Goal: Download file/media

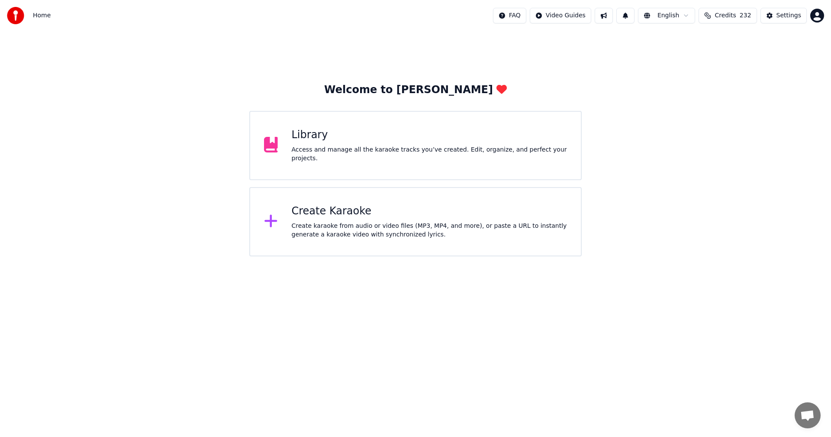
click at [392, 130] on div "Library Access and manage all the karaoke tracks you’ve created. Edit, organize…" at bounding box center [415, 145] width 332 height 69
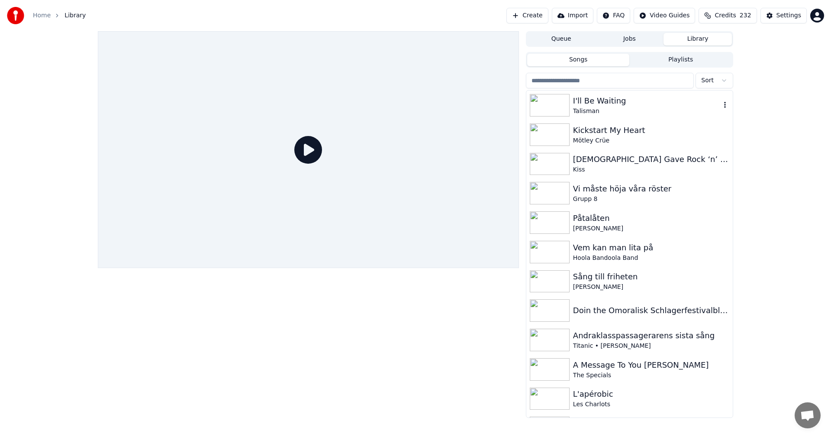
click at [606, 101] on div "I'll Be Waiting" at bounding box center [647, 101] width 148 height 12
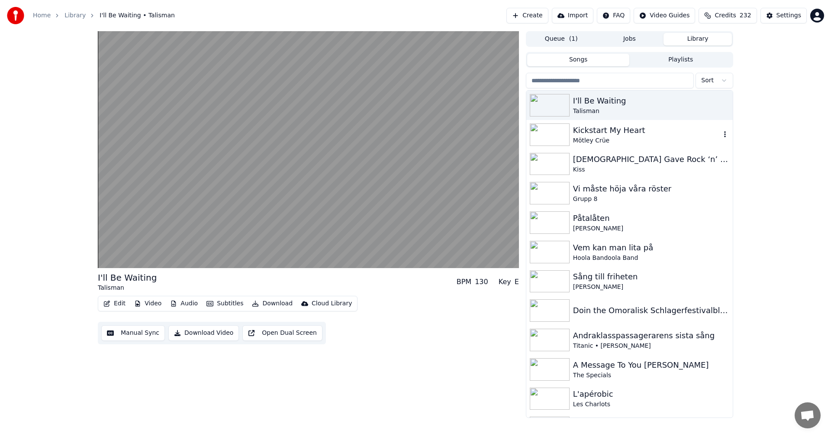
click at [598, 132] on div "Kickstart My Heart" at bounding box center [647, 130] width 148 height 12
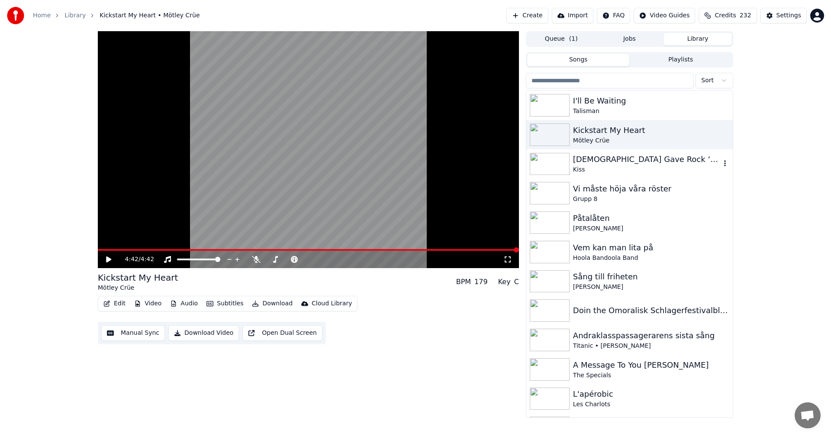
click at [627, 168] on div "Kiss" at bounding box center [647, 169] width 148 height 9
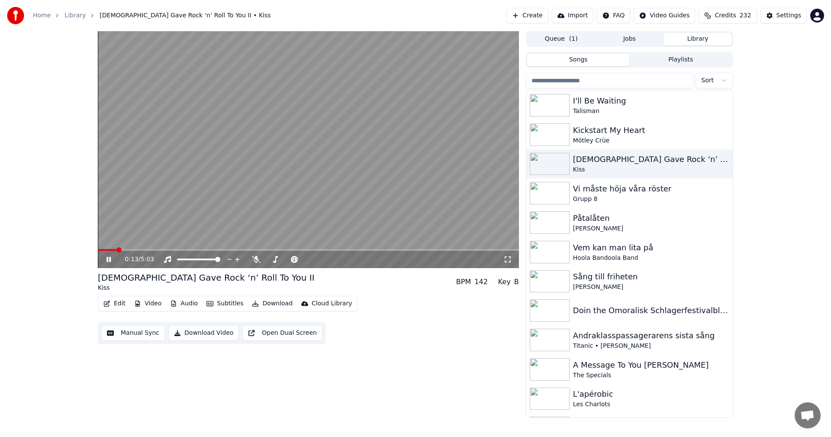
click at [113, 300] on button "Edit" at bounding box center [114, 303] width 29 height 12
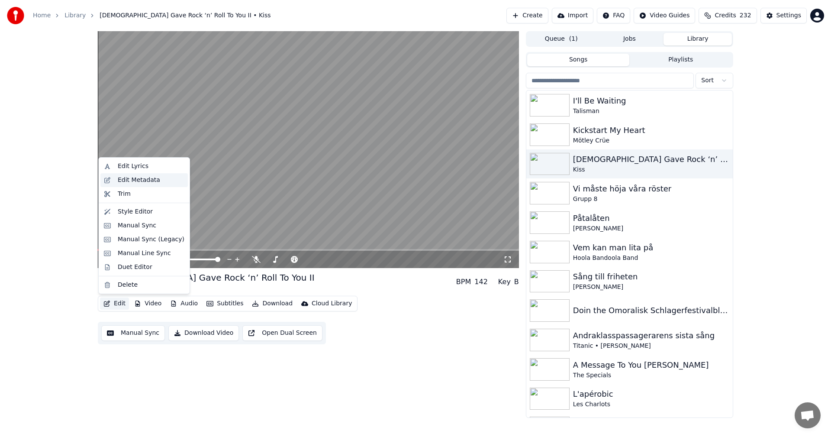
click at [161, 181] on div "Edit Metadata" at bounding box center [151, 180] width 67 height 9
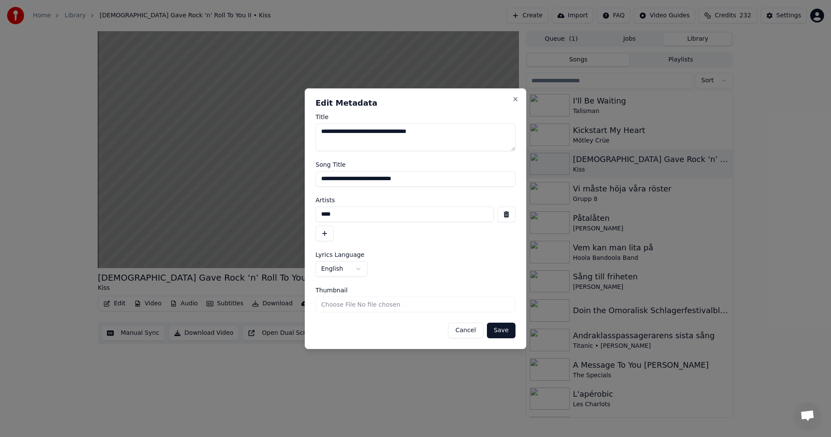
click at [440, 132] on textarea "**********" at bounding box center [416, 137] width 200 height 28
type textarea "**********"
click at [462, 329] on button "Cancel" at bounding box center [465, 330] width 35 height 16
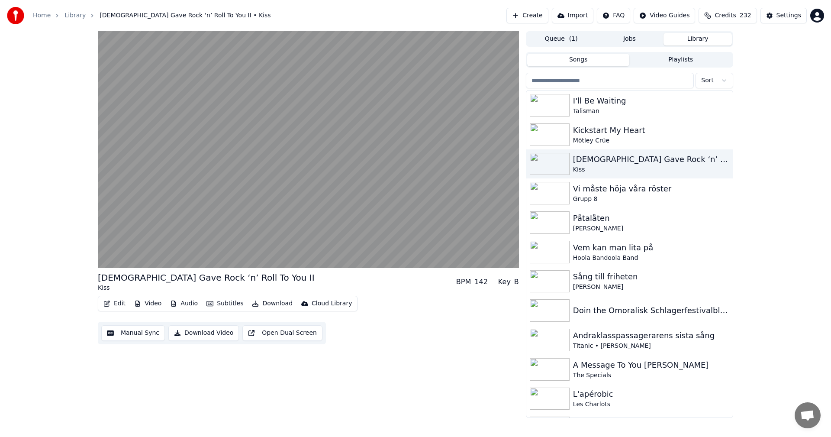
click at [117, 306] on button "Edit" at bounding box center [114, 303] width 29 height 12
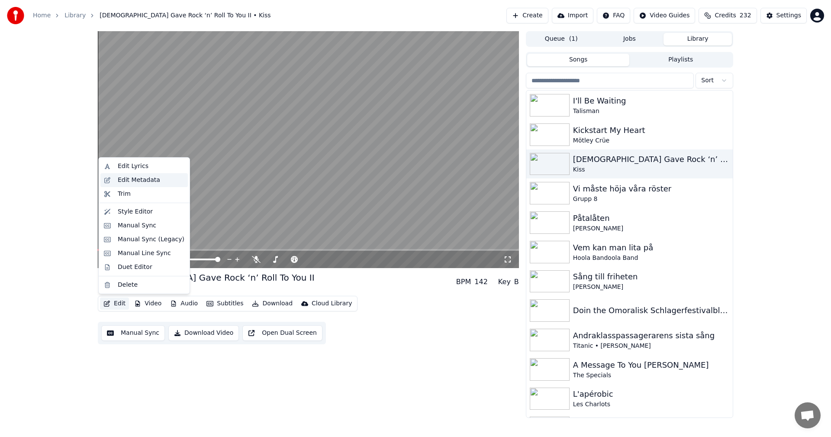
click at [148, 181] on div "Edit Metadata" at bounding box center [139, 180] width 42 height 9
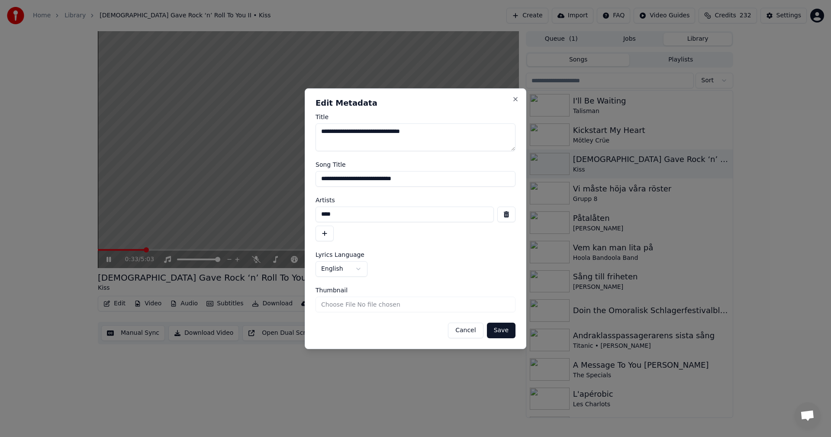
click at [441, 175] on input "**********" at bounding box center [416, 179] width 200 height 16
type input "**********"
click at [505, 332] on button "Save" at bounding box center [501, 330] width 29 height 16
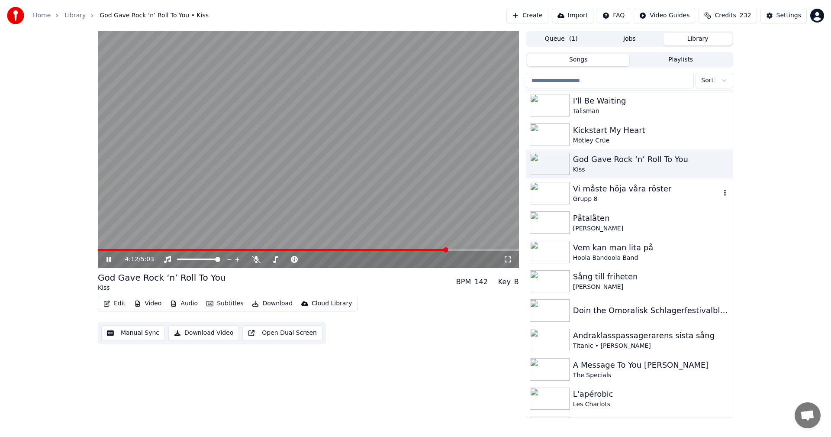
click at [635, 199] on div "Grupp 8" at bounding box center [647, 199] width 148 height 9
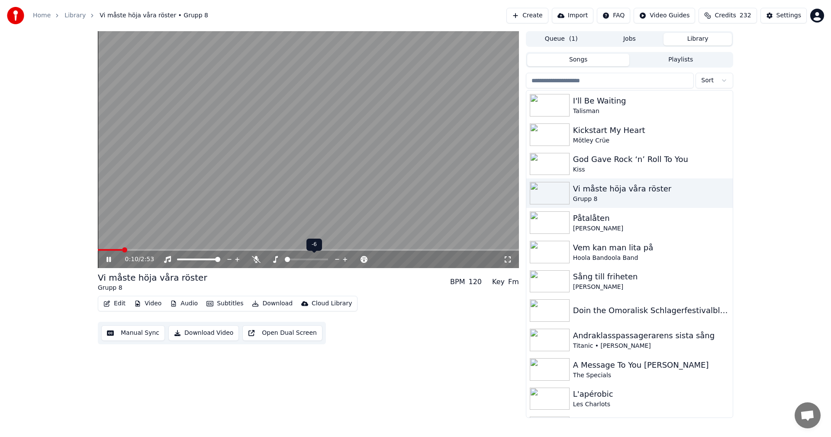
click at [285, 258] on span at bounding box center [287, 259] width 5 height 5
click at [307, 261] on span at bounding box center [306, 259] width 5 height 5
click at [608, 219] on div "Påtalåten" at bounding box center [647, 218] width 148 height 12
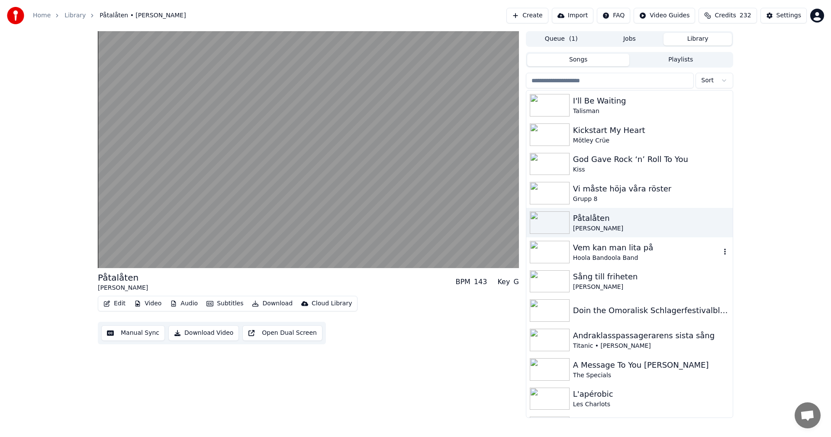
click at [612, 243] on div "Vem kan man lita på" at bounding box center [647, 248] width 148 height 12
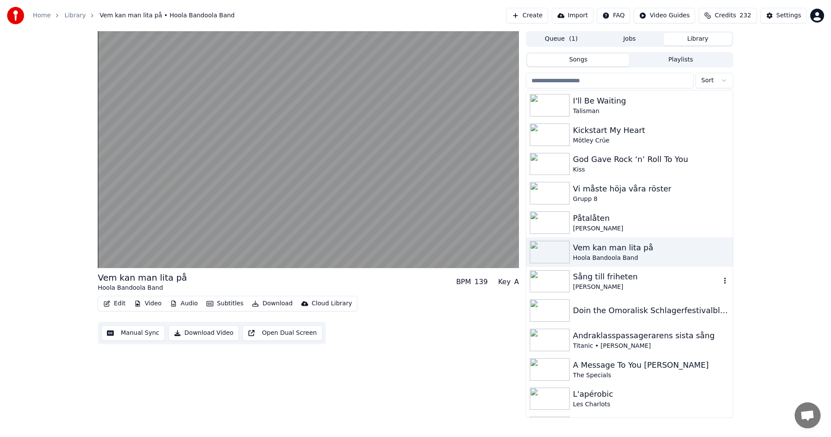
click at [609, 278] on div "Sång till friheten" at bounding box center [647, 277] width 148 height 12
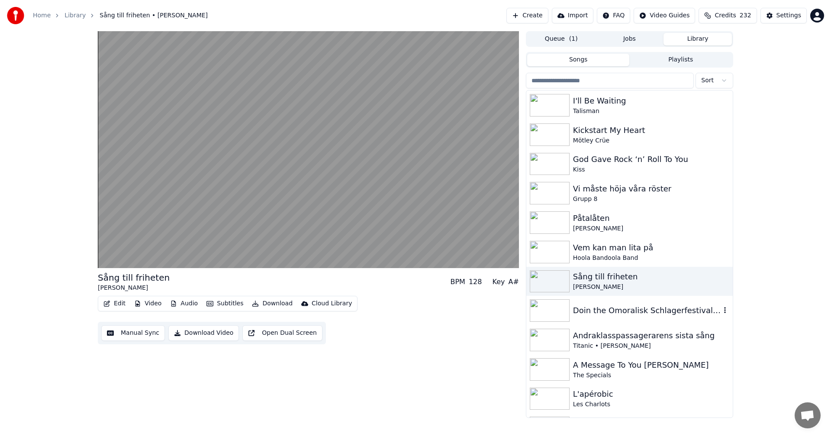
click at [659, 312] on div "Doin the Omoralisk Schlagerfestivalblues" at bounding box center [647, 310] width 148 height 12
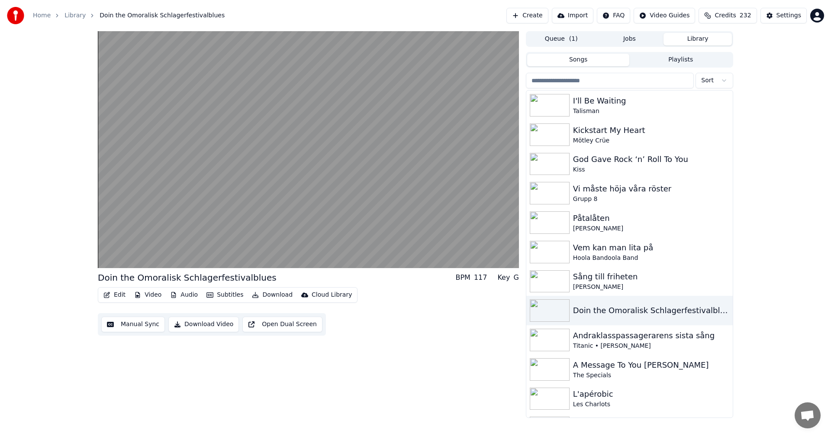
click at [641, 341] on div "Titanic • [PERSON_NAME]" at bounding box center [651, 345] width 156 height 9
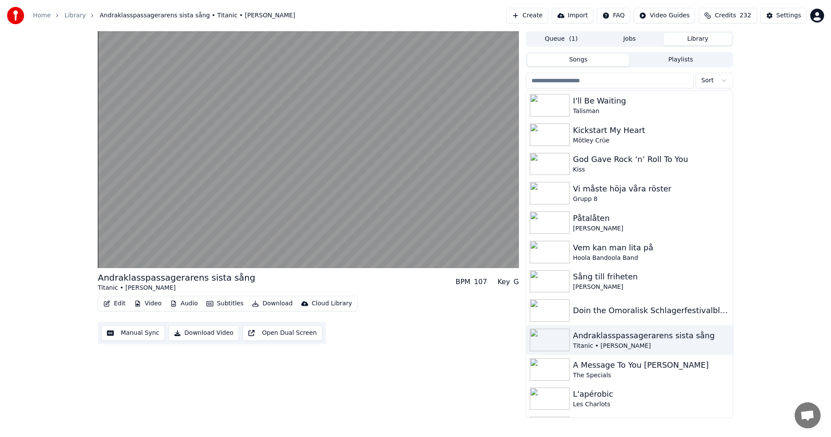
click at [733, 16] on span "Credits" at bounding box center [725, 15] width 21 height 9
click at [738, 113] on button "Refresh" at bounding box center [732, 121] width 45 height 16
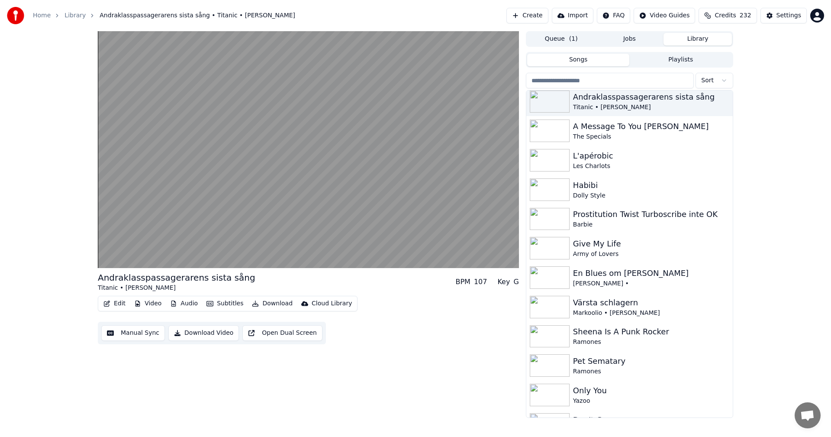
scroll to position [242, 0]
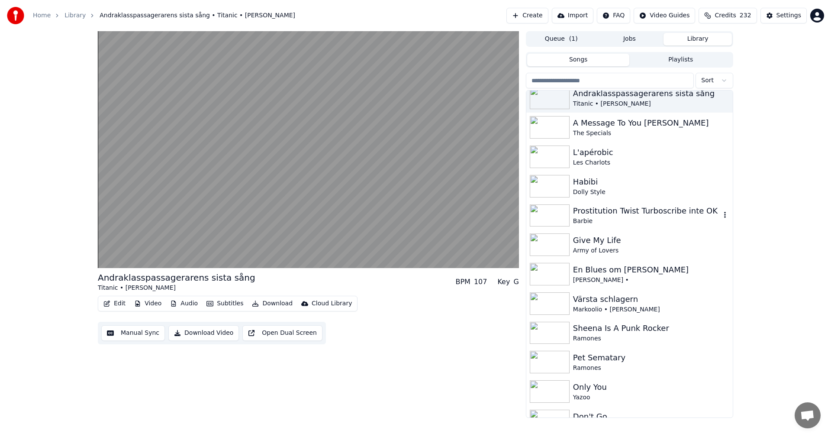
click at [665, 211] on div "Prostitution Twist Turboscribe inte OK" at bounding box center [647, 211] width 148 height 12
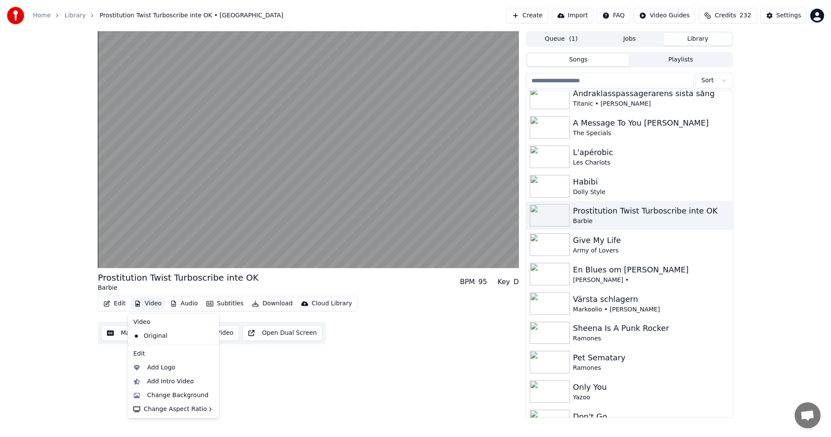
click at [156, 305] on button "Video" at bounding box center [148, 303] width 34 height 12
click at [181, 390] on div "Change Background" at bounding box center [173, 395] width 87 height 14
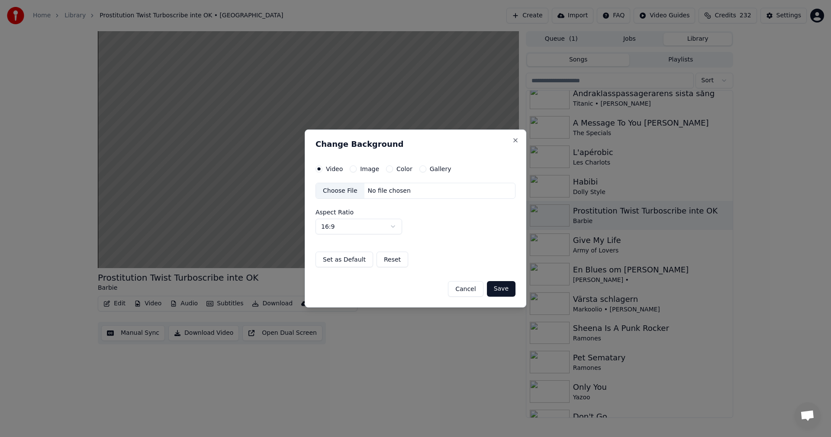
click at [419, 168] on button "Gallery" at bounding box center [422, 168] width 7 height 7
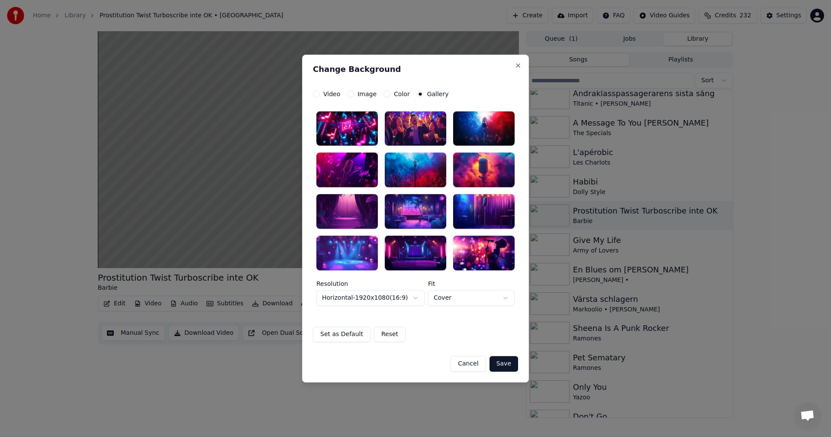
click at [474, 365] on button "Cancel" at bounding box center [468, 364] width 35 height 16
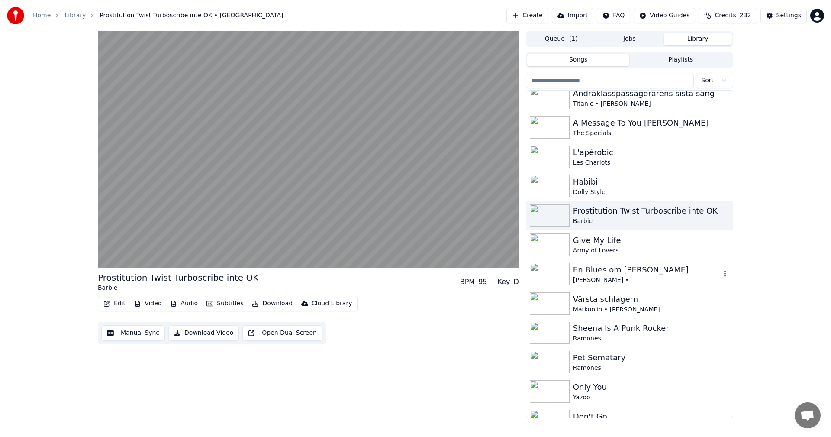
click at [635, 276] on div "[PERSON_NAME] •" at bounding box center [647, 280] width 148 height 9
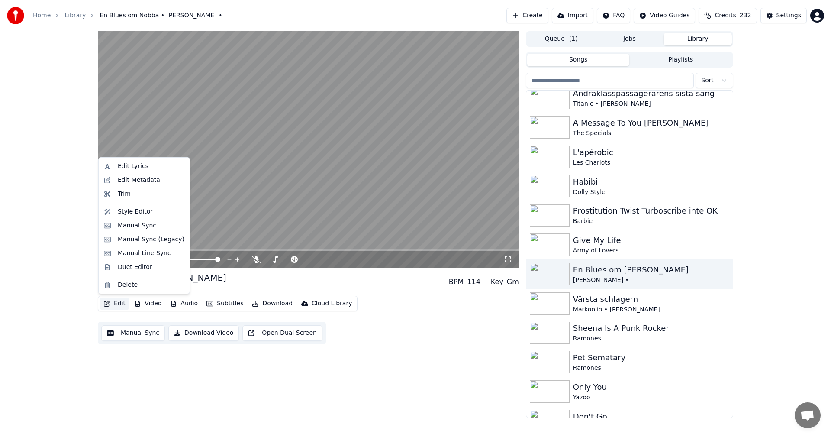
click at [116, 303] on button "Edit" at bounding box center [114, 303] width 29 height 12
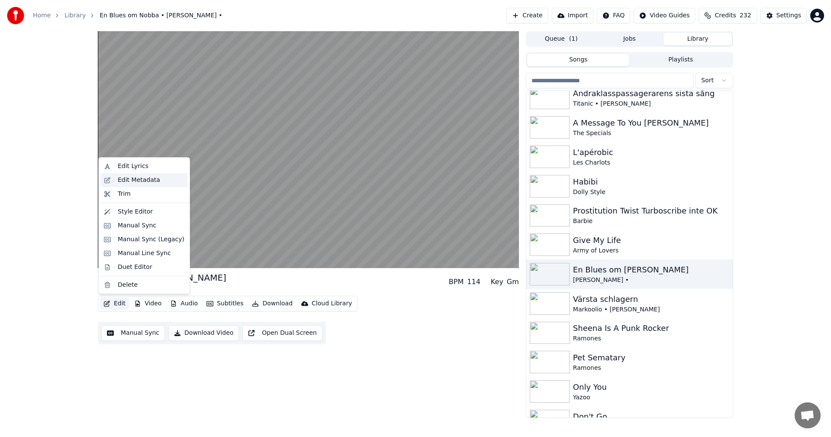
click at [153, 185] on div "Edit Metadata" at bounding box center [143, 180] width 87 height 14
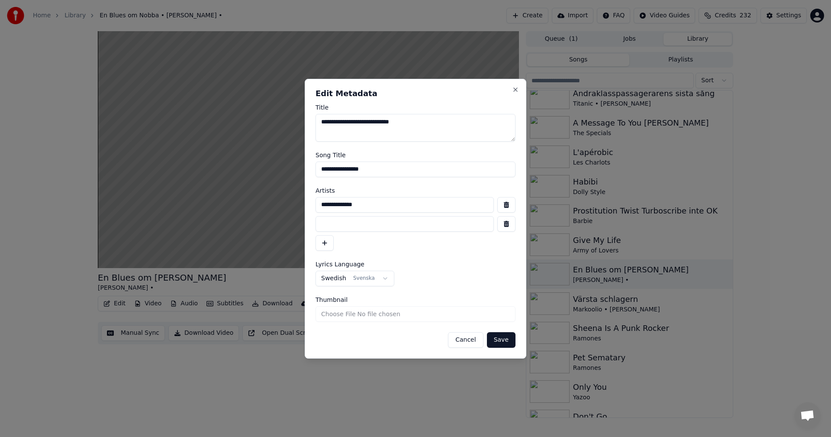
click at [412, 209] on input "**********" at bounding box center [405, 205] width 178 height 16
click at [421, 166] on input "**********" at bounding box center [416, 169] width 200 height 16
click at [476, 337] on button "Cancel" at bounding box center [465, 340] width 35 height 16
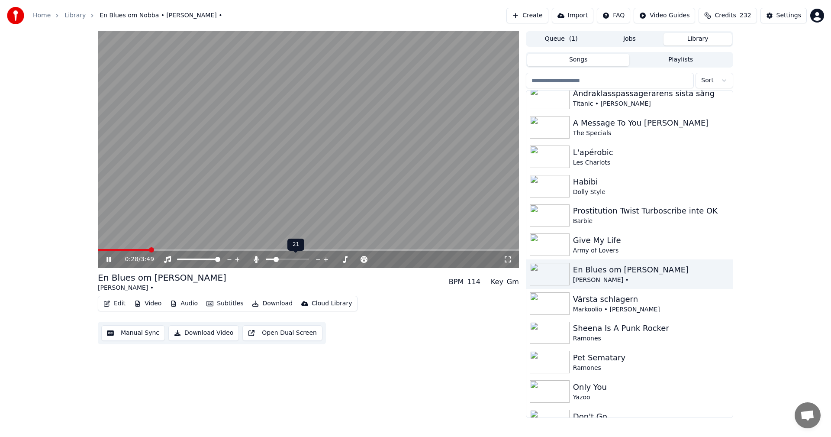
click at [275, 262] on span at bounding box center [276, 259] width 5 height 5
click at [622, 245] on div "Give My Life" at bounding box center [647, 240] width 148 height 12
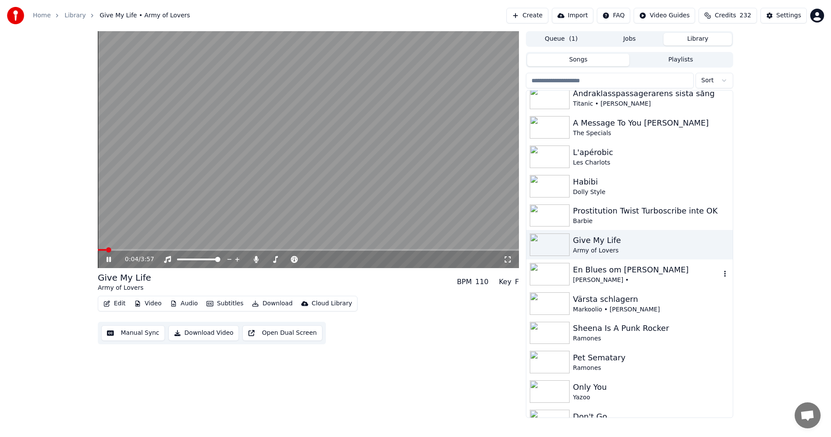
click at [632, 276] on div "[PERSON_NAME] •" at bounding box center [647, 280] width 148 height 9
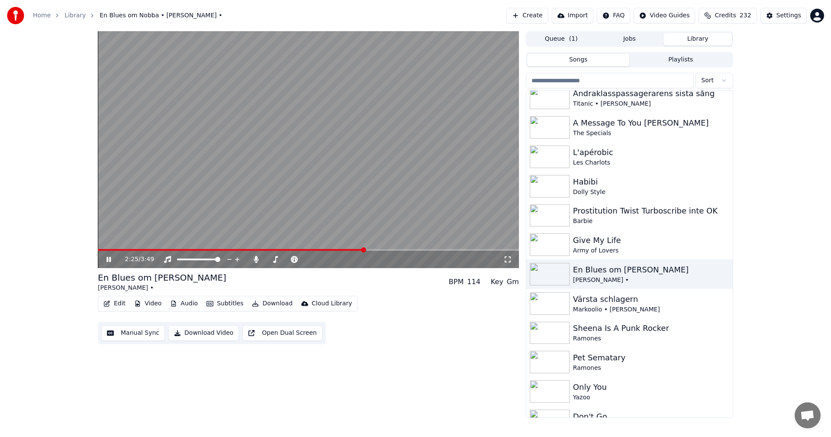
click at [365, 250] on span at bounding box center [308, 250] width 421 height 2
click at [386, 248] on video at bounding box center [308, 149] width 421 height 237
click at [388, 250] on span at bounding box center [308, 250] width 421 height 2
click at [113, 258] on icon at bounding box center [115, 259] width 20 height 7
click at [380, 251] on span at bounding box center [239, 250] width 283 height 2
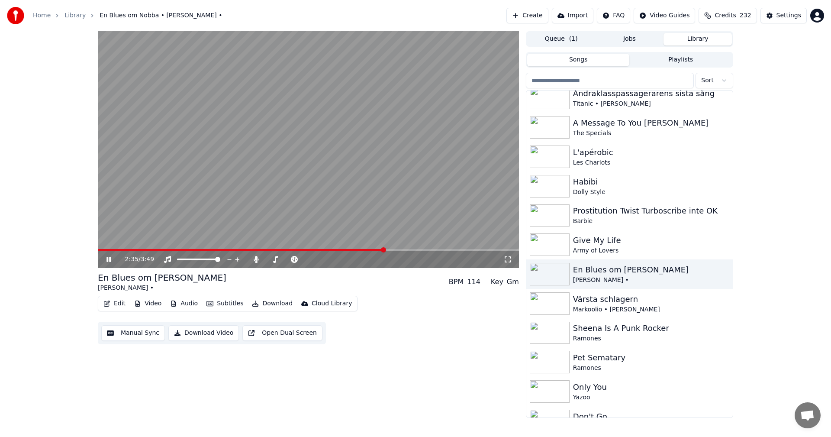
click at [371, 251] on div "2:35 / 3:49" at bounding box center [308, 259] width 421 height 17
click at [366, 250] on span at bounding box center [232, 250] width 268 height 2
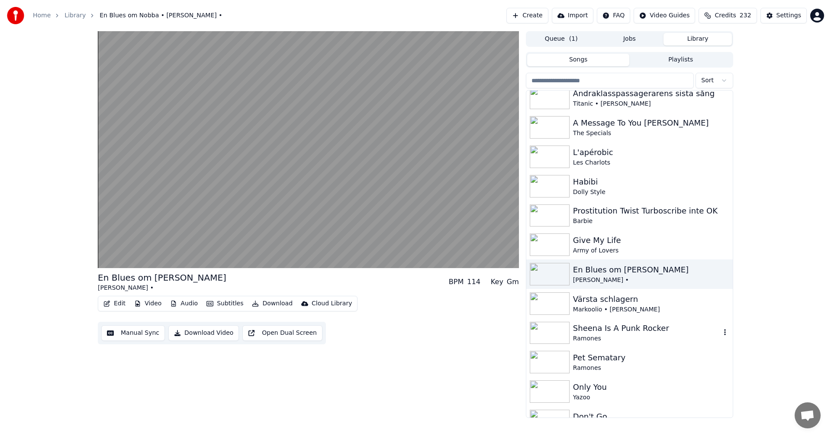
click at [661, 340] on div "Ramones" at bounding box center [647, 338] width 148 height 9
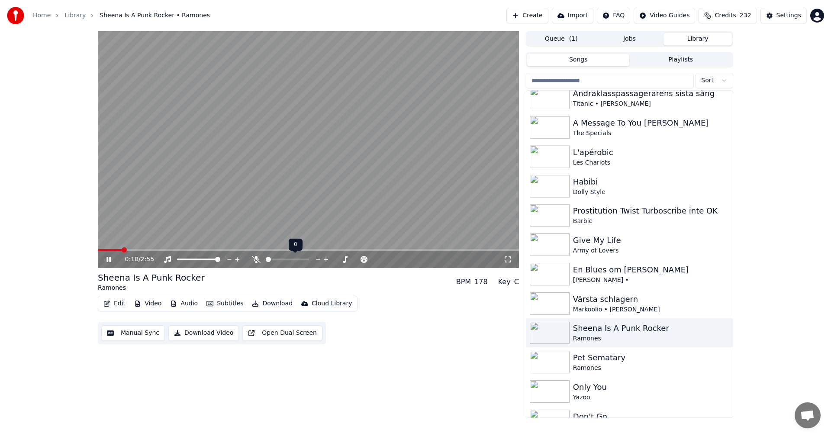
click at [266, 260] on span at bounding box center [266, 259] width 0 height 2
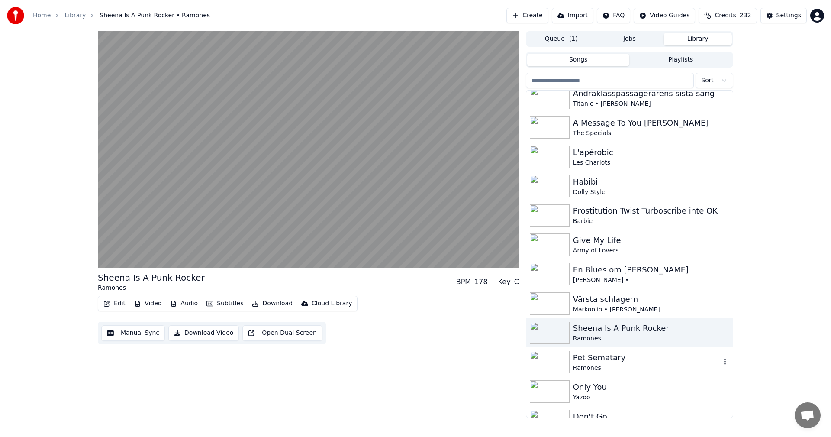
click at [605, 364] on div "Ramones" at bounding box center [647, 368] width 148 height 9
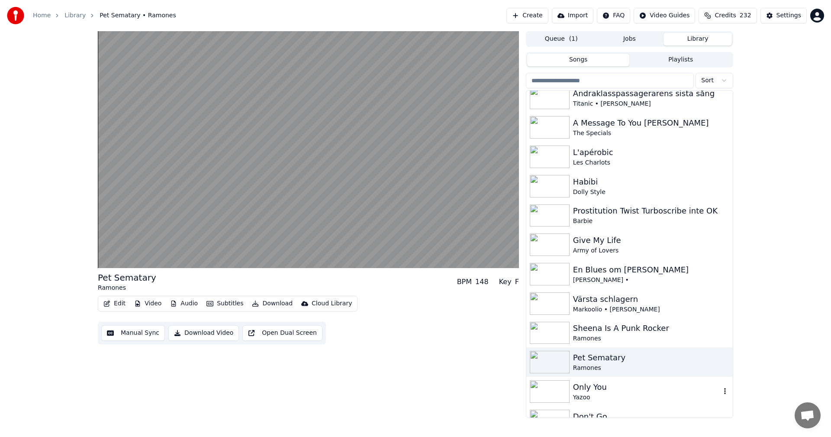
click at [605, 390] on div "Only You" at bounding box center [647, 387] width 148 height 12
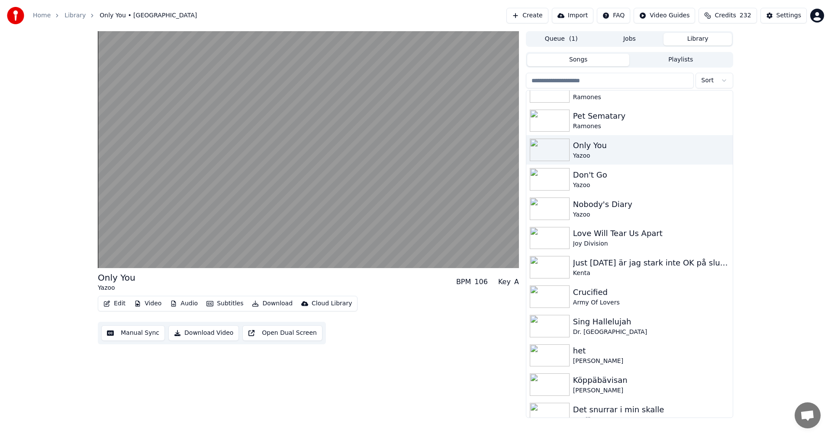
scroll to position [502, 0]
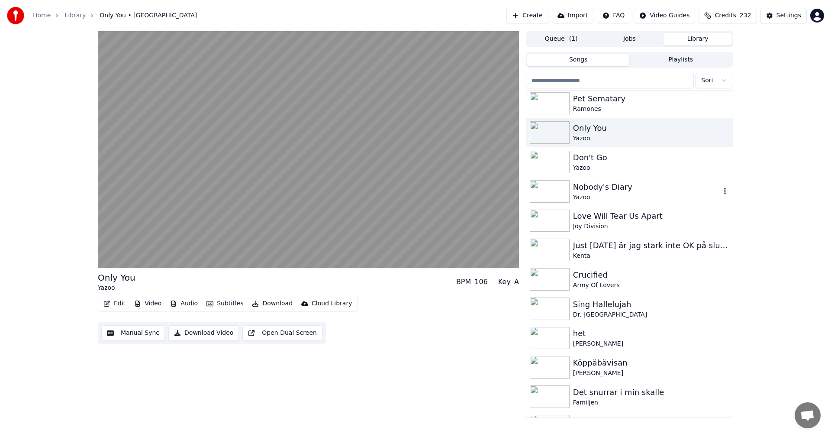
click at [636, 201] on div "Yazoo" at bounding box center [647, 197] width 148 height 9
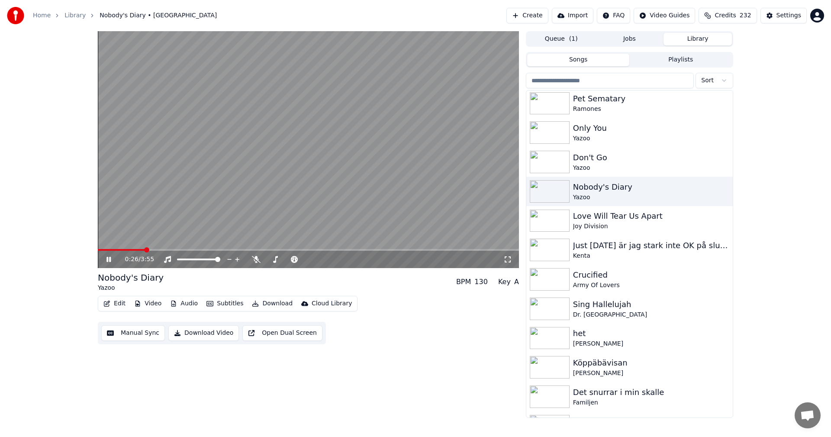
click at [172, 250] on div "0:26 / 3:55" at bounding box center [308, 258] width 421 height 19
click at [172, 250] on span at bounding box center [308, 250] width 421 height 2
click at [209, 251] on div "0:47 / 3:55" at bounding box center [308, 259] width 421 height 17
click at [213, 250] on span at bounding box center [308, 250] width 421 height 2
click at [245, 251] on div "1:05 / 3:55" at bounding box center [308, 259] width 421 height 17
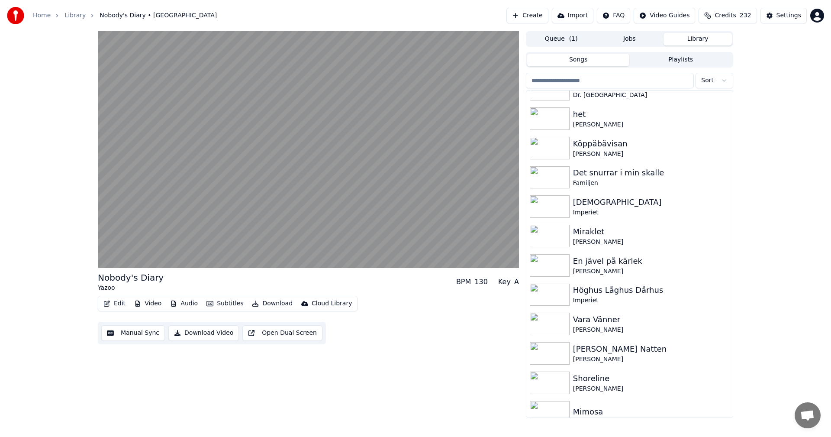
scroll to position [727, 0]
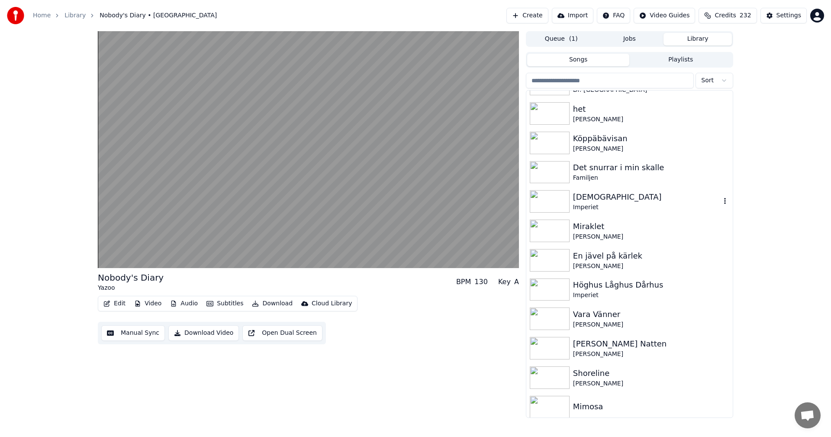
click at [599, 206] on div "Imperiet" at bounding box center [647, 207] width 148 height 9
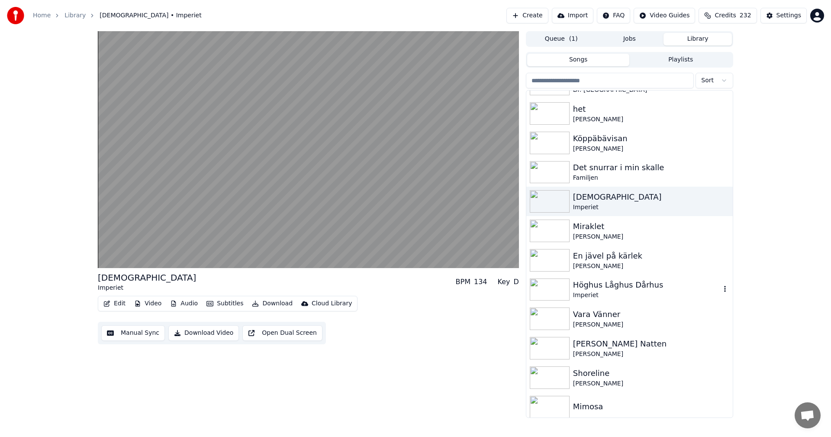
click at [637, 284] on div "Höghus Låghus Dårhus" at bounding box center [647, 285] width 148 height 12
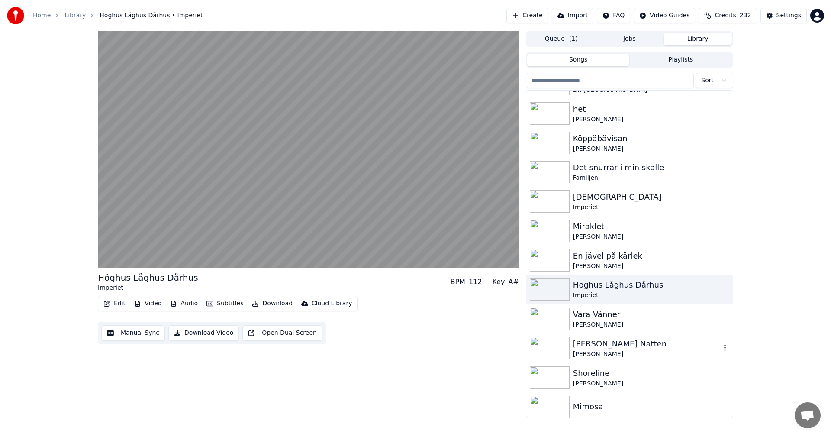
click at [596, 342] on div "[PERSON_NAME] Natten" at bounding box center [647, 344] width 148 height 12
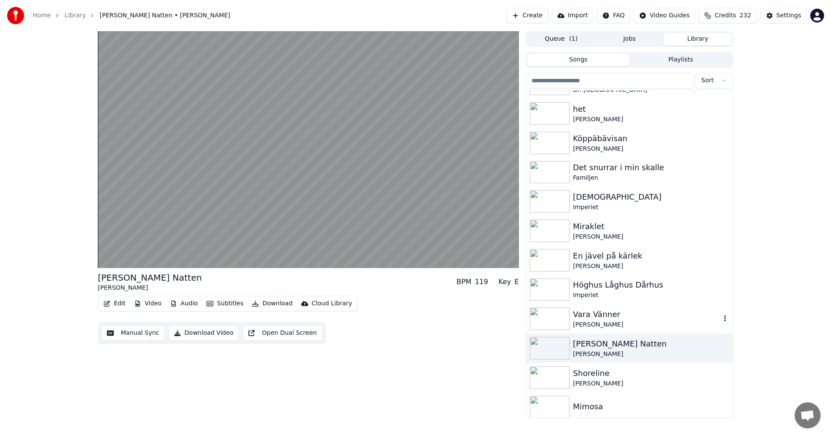
click at [611, 313] on div "Vara Vänner" at bounding box center [647, 314] width 148 height 12
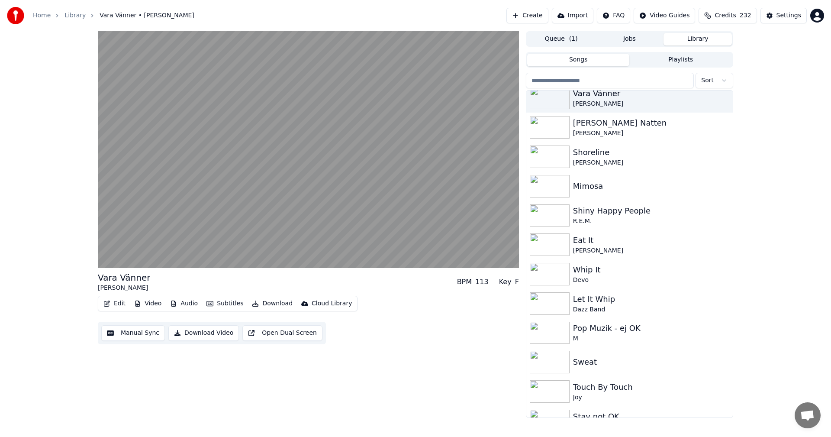
scroll to position [970, 0]
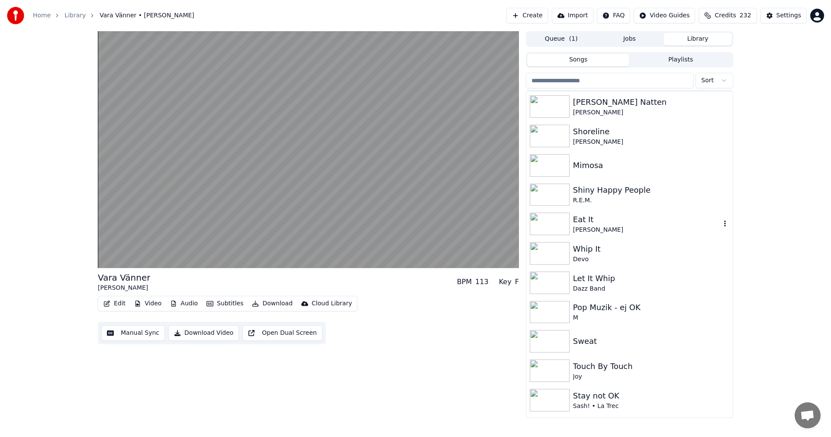
click at [610, 232] on div "[PERSON_NAME]" at bounding box center [647, 229] width 148 height 9
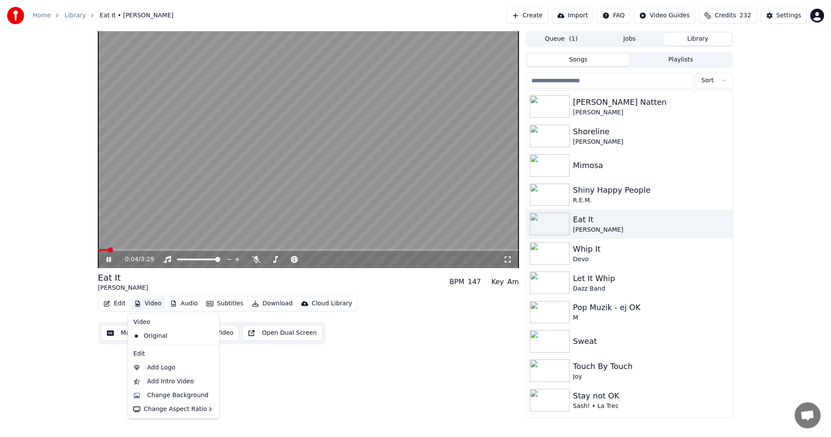
click at [151, 299] on button "Video" at bounding box center [148, 303] width 34 height 12
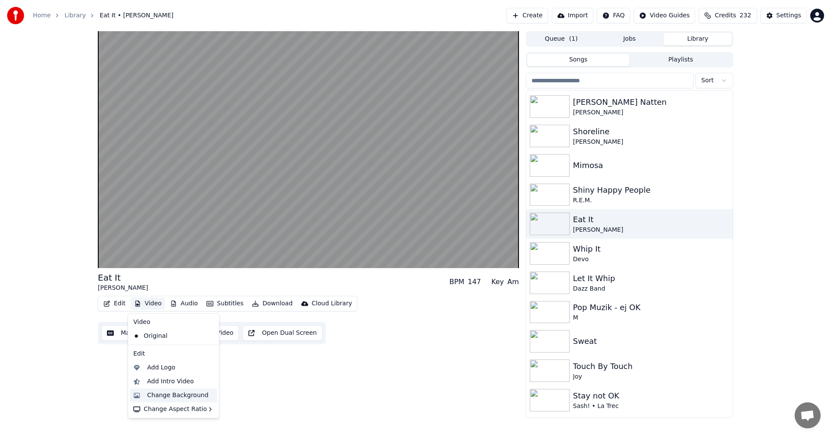
click at [187, 392] on div "Change Background" at bounding box center [177, 395] width 61 height 9
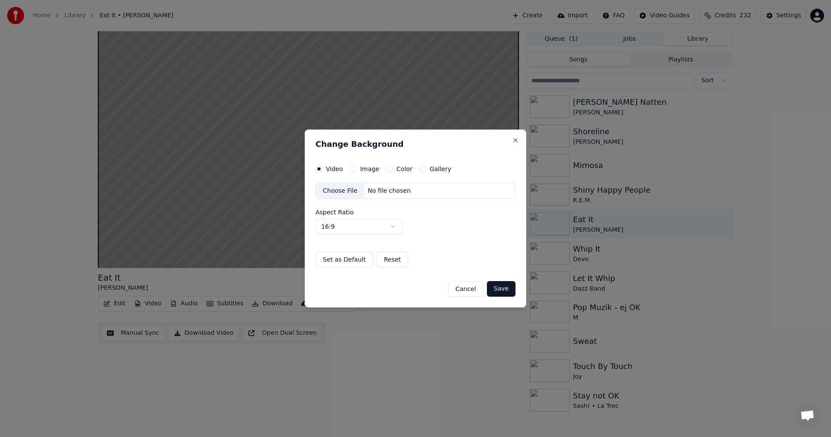
click at [420, 171] on button "Gallery" at bounding box center [422, 168] width 7 height 7
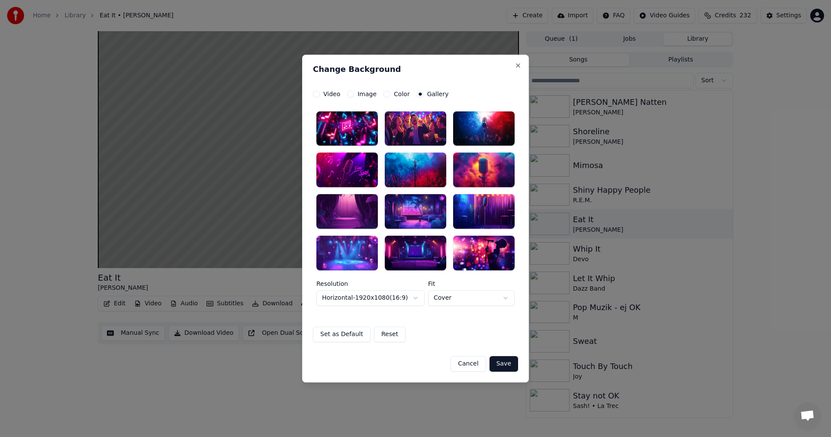
click at [435, 138] on div at bounding box center [415, 128] width 61 height 35
click at [443, 248] on div at bounding box center [415, 252] width 61 height 35
click at [511, 361] on button "Save" at bounding box center [504, 364] width 29 height 16
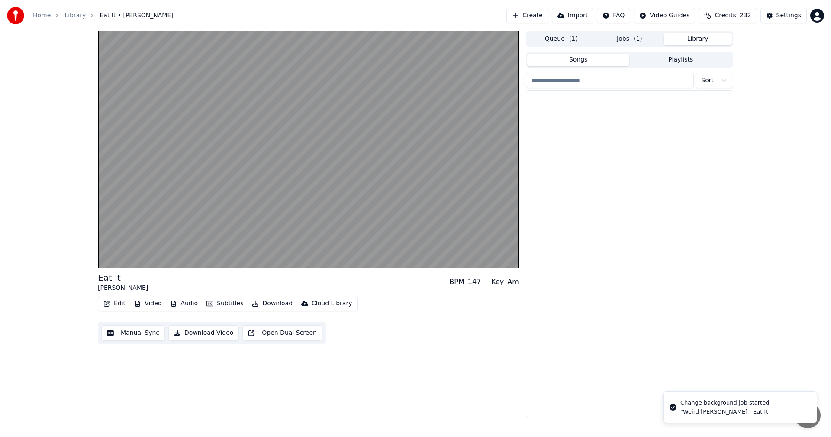
click at [708, 41] on button "Library" at bounding box center [698, 39] width 68 height 13
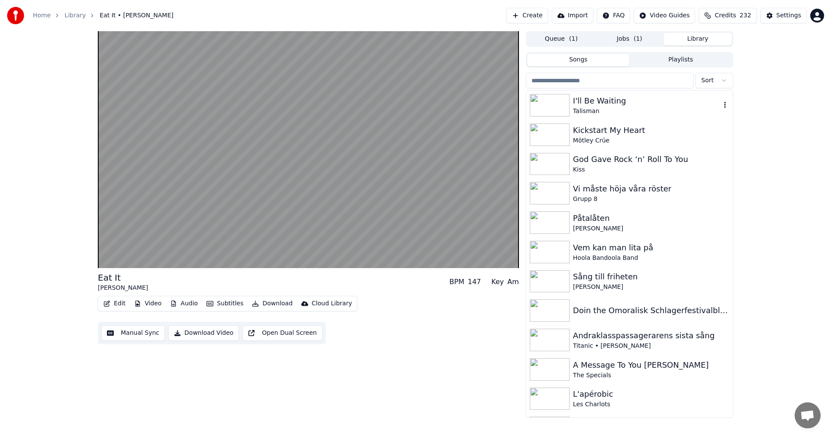
click at [684, 95] on div "I'll Be Waiting" at bounding box center [647, 101] width 148 height 12
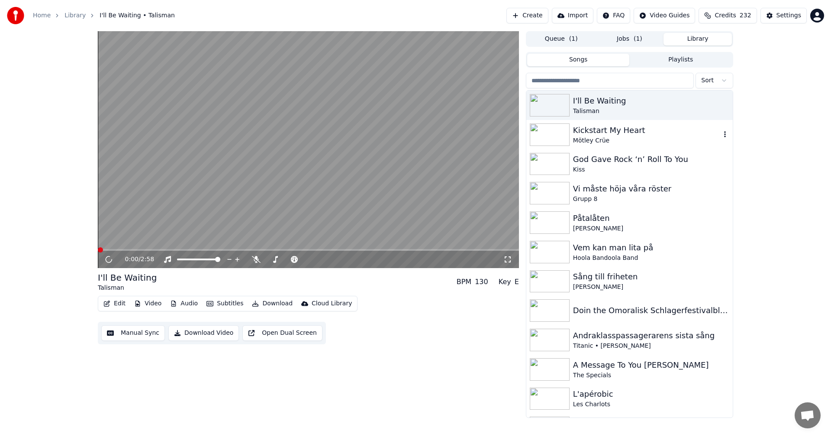
click at [664, 129] on div "Kickstart My Heart" at bounding box center [647, 130] width 148 height 12
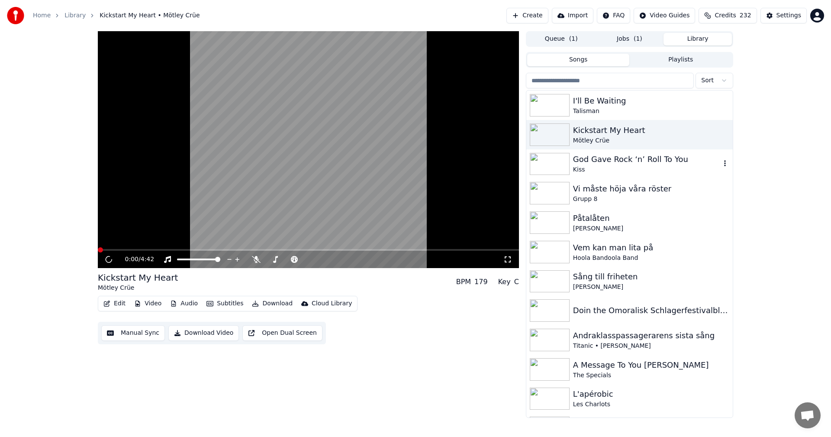
click at [651, 160] on div "God Gave Rock ‘n’ Roll To You" at bounding box center [647, 159] width 148 height 12
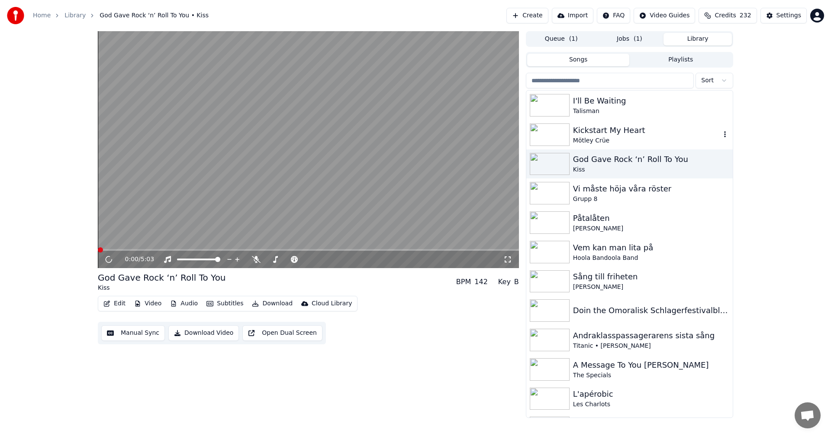
click at [656, 142] on div "Mötley Crüe" at bounding box center [647, 140] width 148 height 9
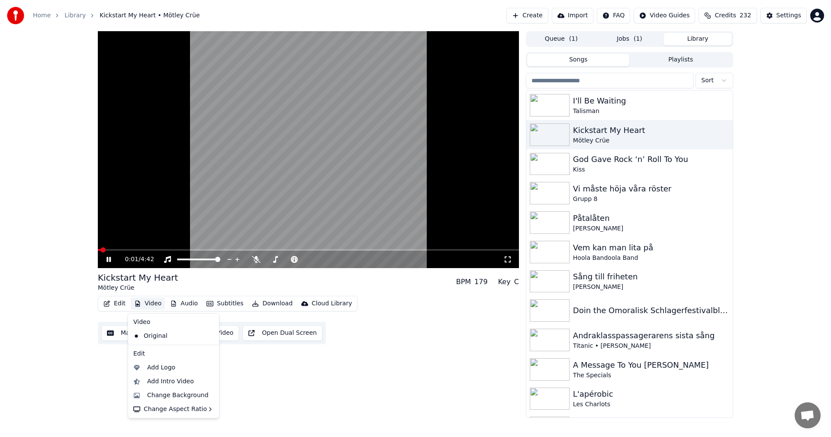
click at [153, 300] on button "Video" at bounding box center [148, 303] width 34 height 12
click at [178, 393] on div "Change Background" at bounding box center [177, 395] width 61 height 9
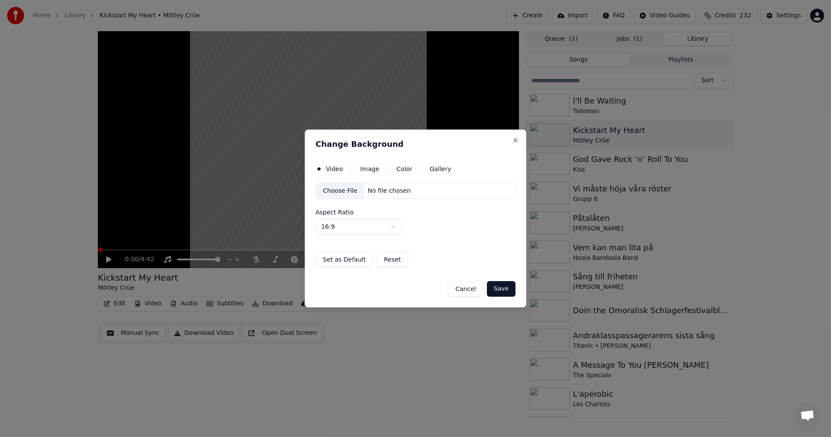
click at [419, 168] on button "Gallery" at bounding box center [422, 168] width 7 height 7
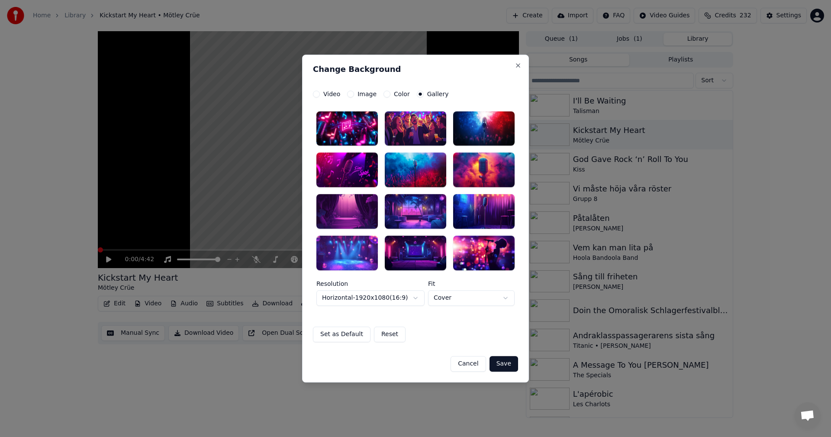
click at [359, 213] on div at bounding box center [346, 211] width 61 height 35
click at [503, 363] on button "Save" at bounding box center [504, 364] width 29 height 16
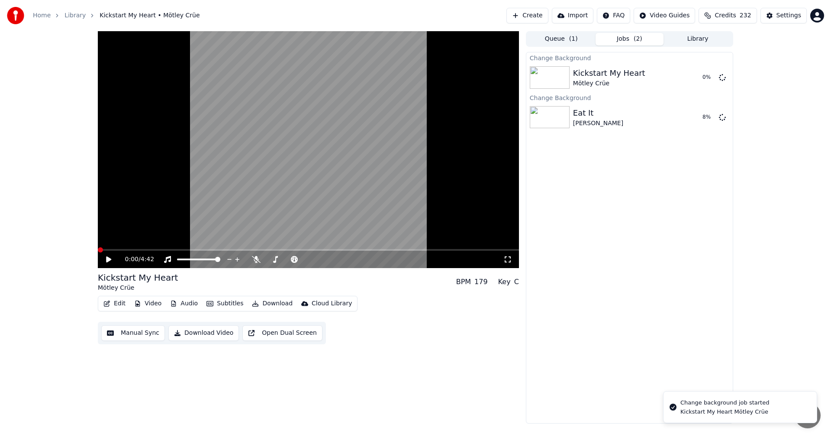
click at [708, 47] on div "Queue ( 1 ) Jobs ( 2 ) Library Change Background Kickstart My Heart Mötley Crüe…" at bounding box center [629, 227] width 207 height 392
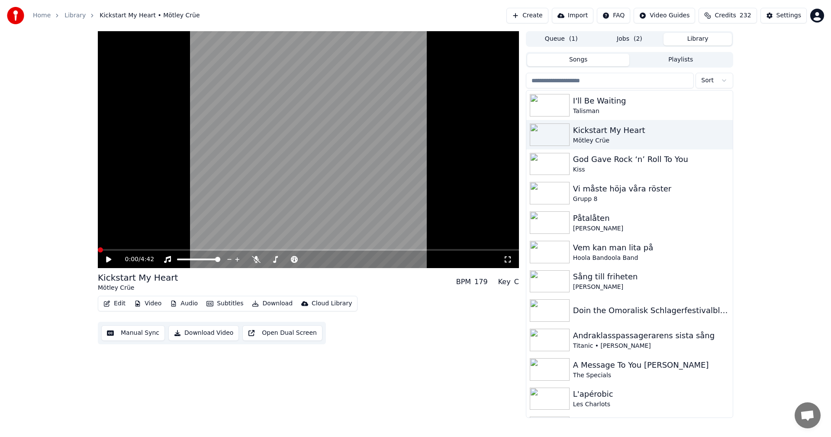
click at [708, 39] on button "Library" at bounding box center [698, 39] width 68 height 13
click at [634, 156] on div "God Gave Rock ‘n’ Roll To You" at bounding box center [651, 159] width 156 height 12
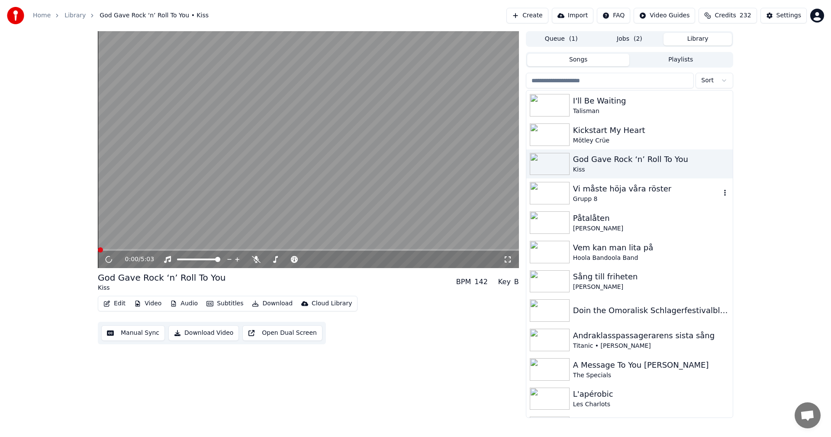
click at [636, 191] on div "Vi måste höja våra röster" at bounding box center [647, 189] width 148 height 12
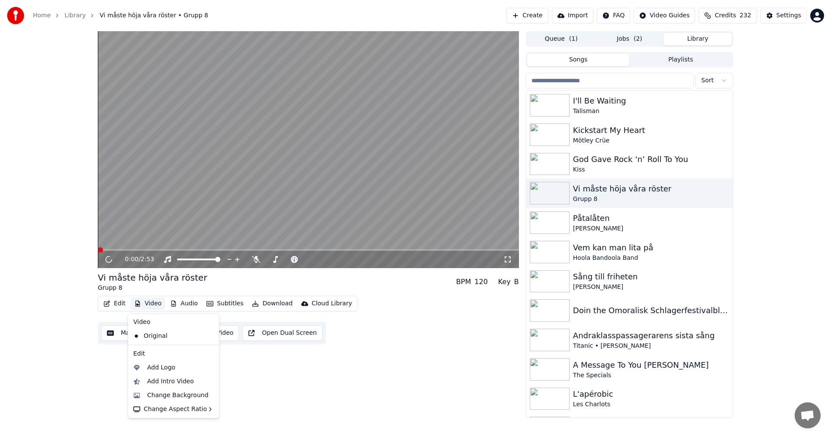
click at [151, 301] on button "Video" at bounding box center [148, 303] width 34 height 12
click at [173, 396] on div "Change Background" at bounding box center [177, 395] width 61 height 9
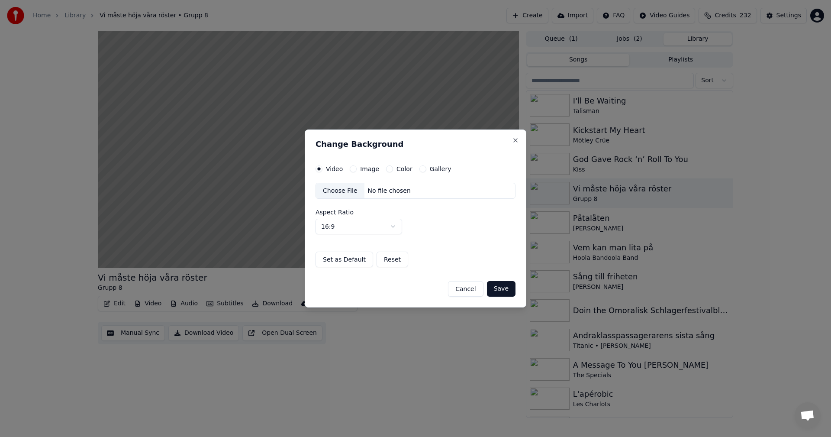
click at [419, 171] on button "Gallery" at bounding box center [422, 168] width 7 height 7
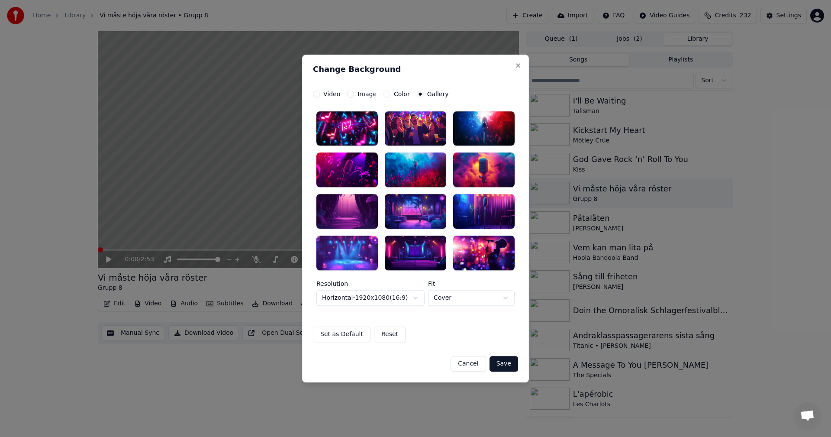
click at [429, 132] on div at bounding box center [415, 128] width 61 height 35
click at [506, 361] on button "Save" at bounding box center [504, 364] width 29 height 16
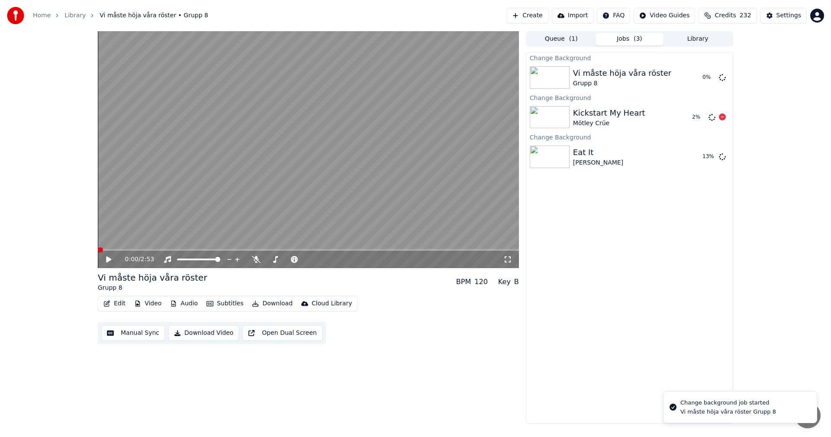
click at [710, 42] on button "Library" at bounding box center [698, 39] width 68 height 13
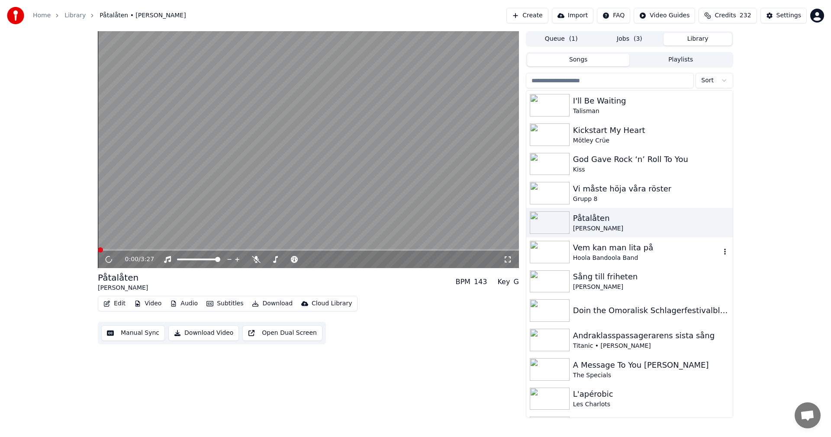
click at [609, 245] on div "Vem kan man lita på" at bounding box center [647, 248] width 148 height 12
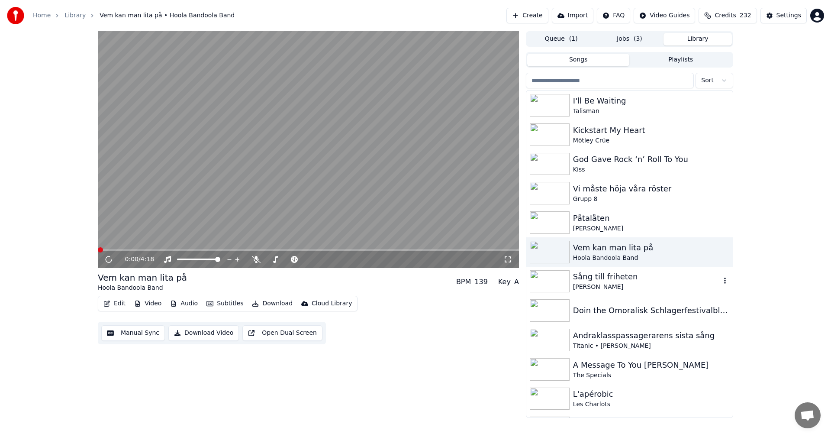
click at [612, 279] on div "Sång till friheten" at bounding box center [647, 277] width 148 height 12
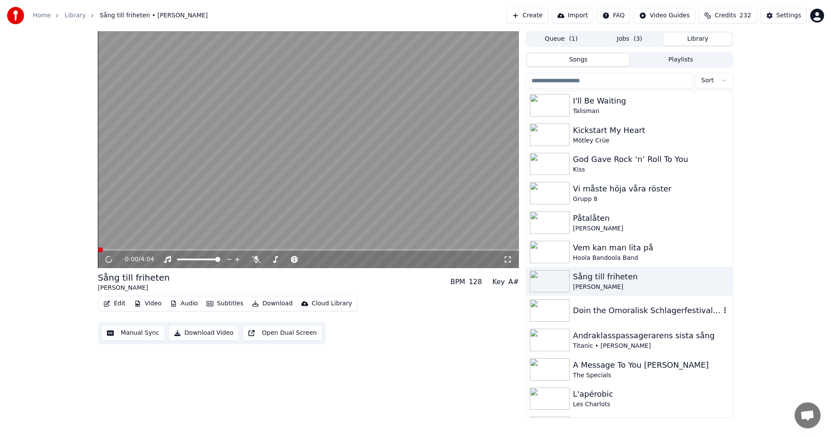
click at [620, 309] on div "Doin the Omoralisk Schlagerfestivalblues" at bounding box center [647, 310] width 148 height 12
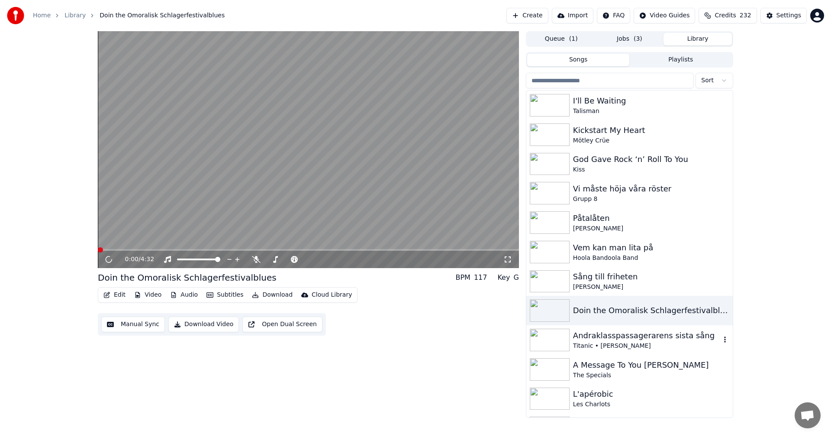
click at [618, 343] on div "Titanic • [PERSON_NAME]" at bounding box center [647, 345] width 148 height 9
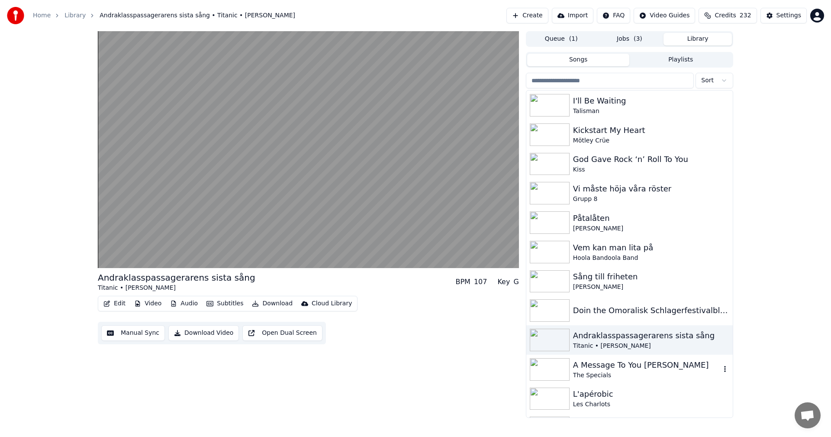
click at [655, 372] on div "The Specials" at bounding box center [647, 375] width 148 height 9
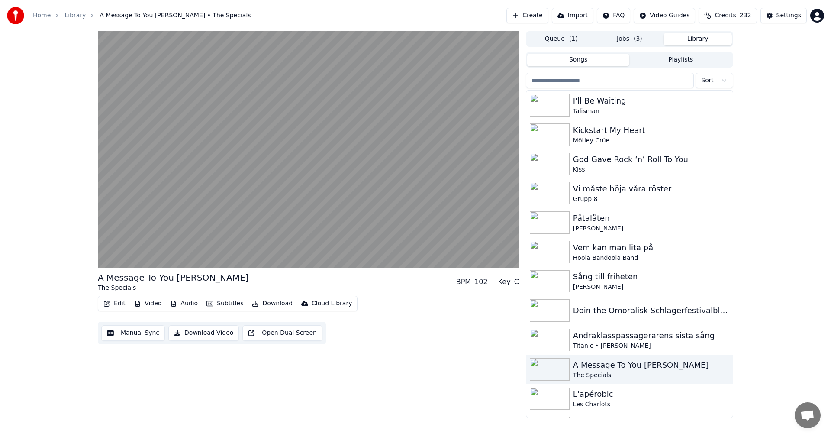
scroll to position [286, 0]
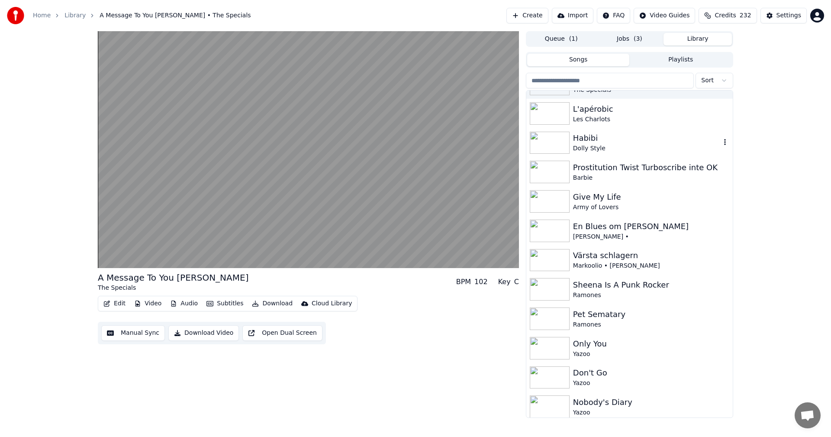
click at [605, 147] on div "Dolly Style" at bounding box center [647, 148] width 148 height 9
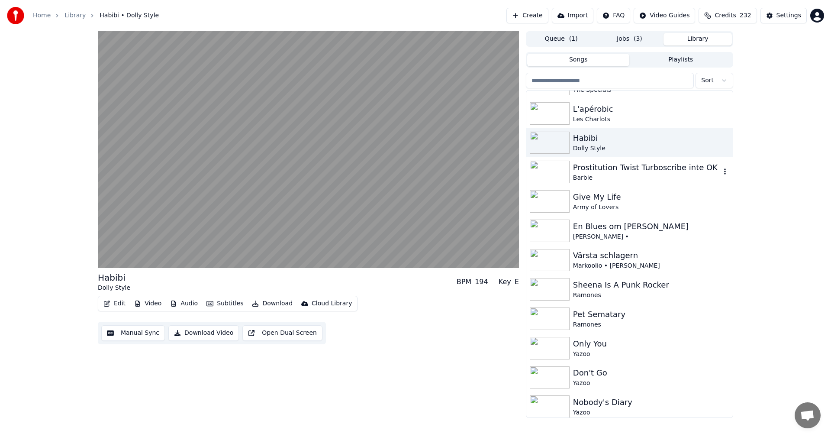
click at [615, 175] on div "Barbie" at bounding box center [647, 178] width 148 height 9
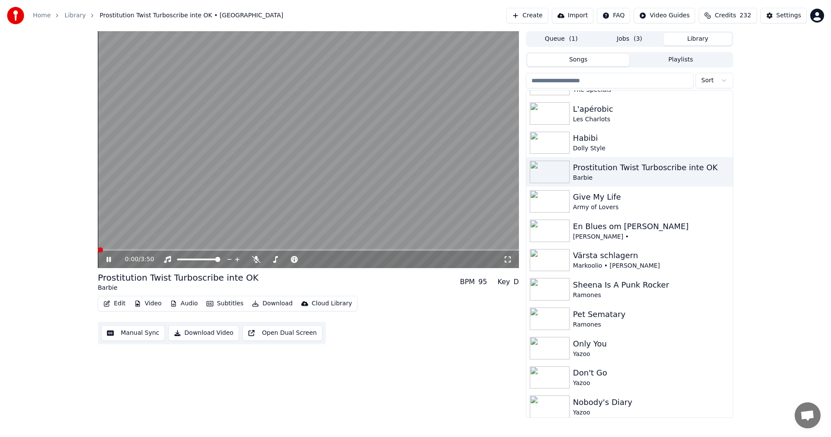
click at [572, 43] on span "( 1 )" at bounding box center [573, 39] width 9 height 9
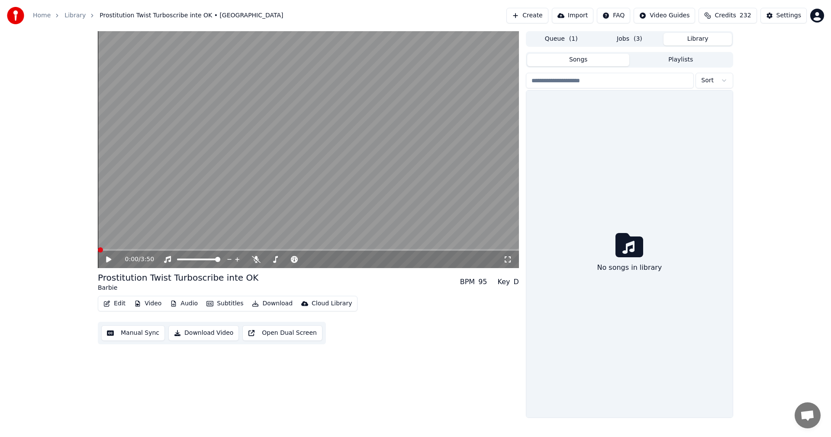
click at [705, 36] on button "Library" at bounding box center [698, 39] width 68 height 13
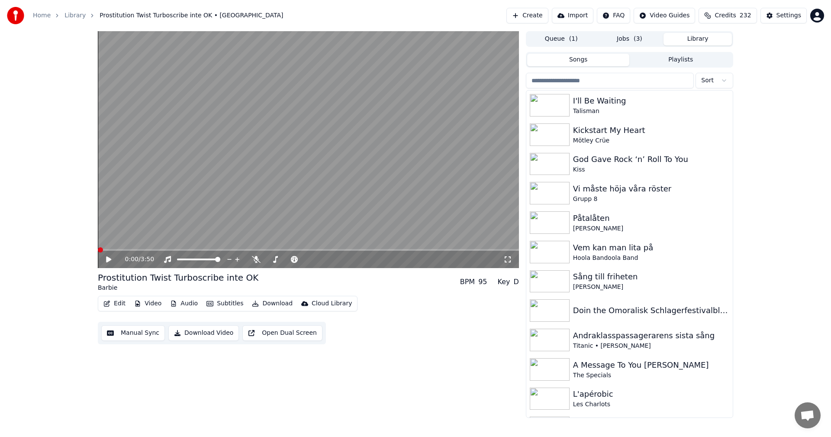
scroll to position [286, 0]
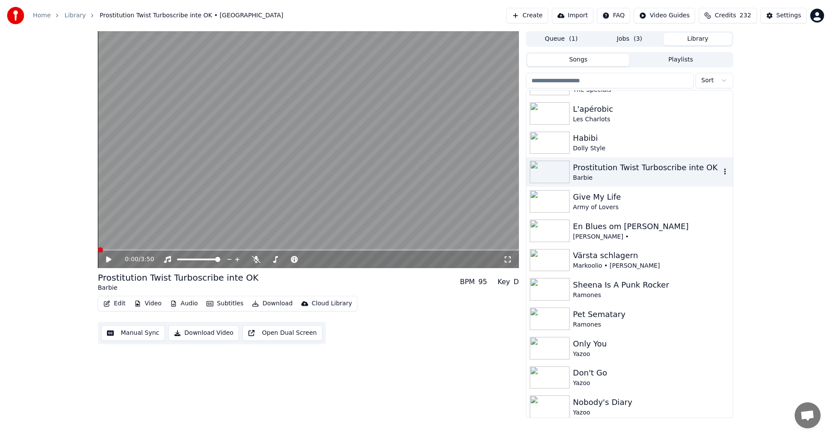
click at [636, 177] on div "Barbie" at bounding box center [647, 178] width 148 height 9
click at [155, 305] on button "Video" at bounding box center [148, 303] width 34 height 12
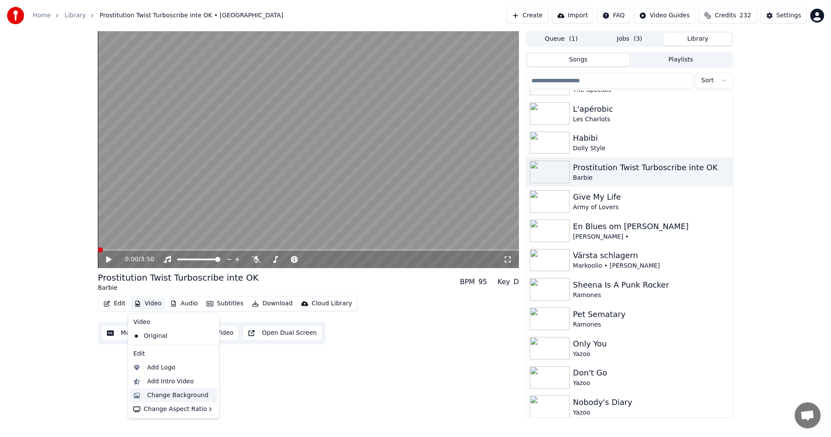
click at [166, 392] on div "Change Background" at bounding box center [177, 395] width 61 height 9
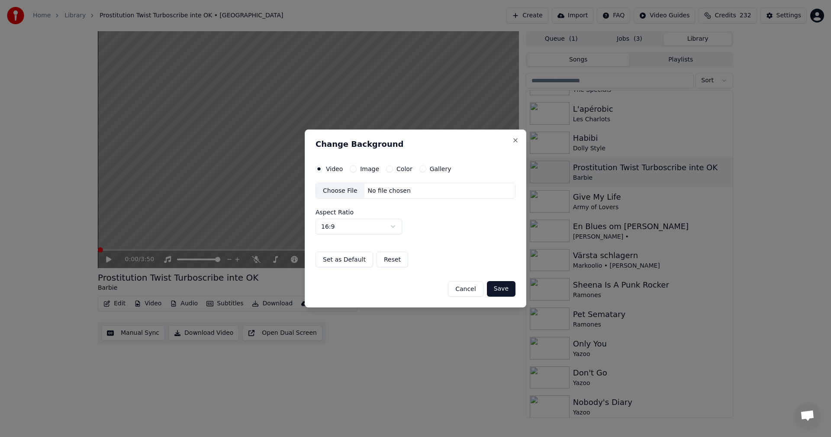
click at [419, 174] on div "Video Image Color Gallery Choose File No file chosen Aspect Ratio 16:9 **** ***…" at bounding box center [416, 216] width 200 height 102
click at [419, 171] on button "Gallery" at bounding box center [422, 168] width 7 height 7
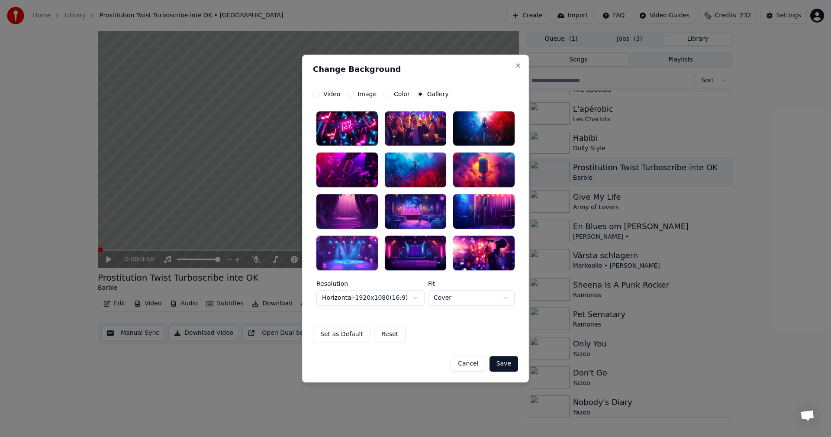
click at [472, 182] on div at bounding box center [483, 170] width 61 height 35
click at [512, 362] on button "Save" at bounding box center [504, 364] width 29 height 16
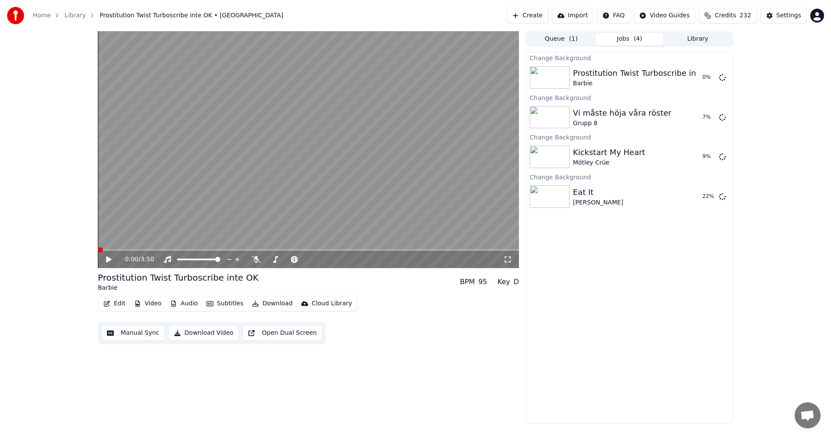
click at [716, 41] on button "Library" at bounding box center [698, 39] width 68 height 13
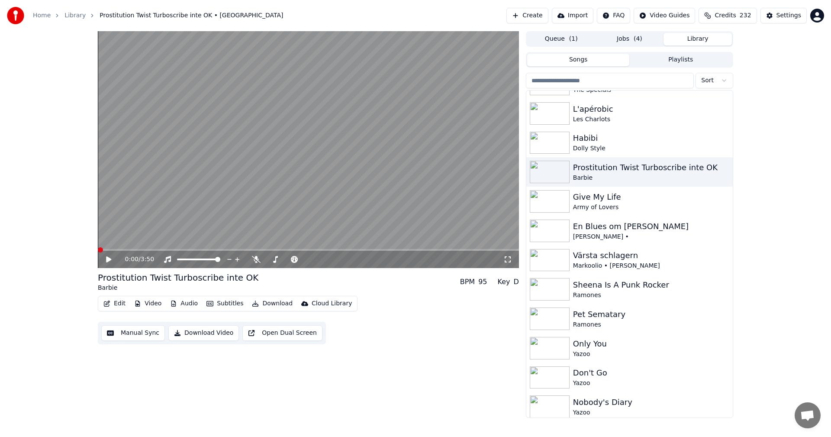
click at [606, 254] on div "Värsta schlagern" at bounding box center [651, 255] width 156 height 12
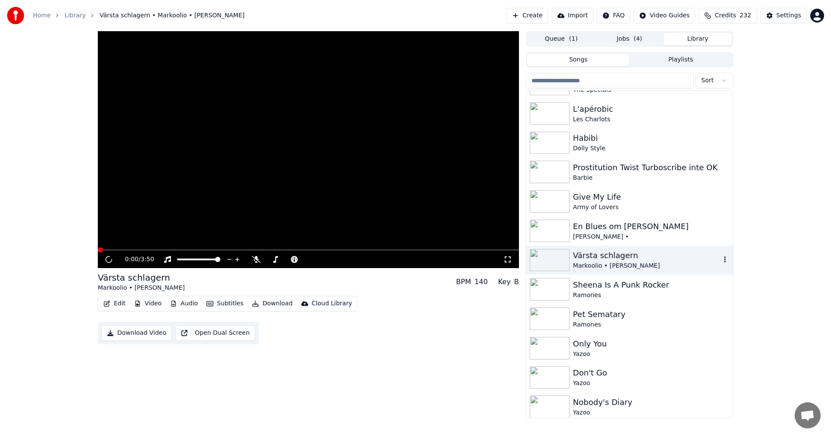
click at [606, 265] on div "Markoolio • [PERSON_NAME]" at bounding box center [647, 265] width 148 height 9
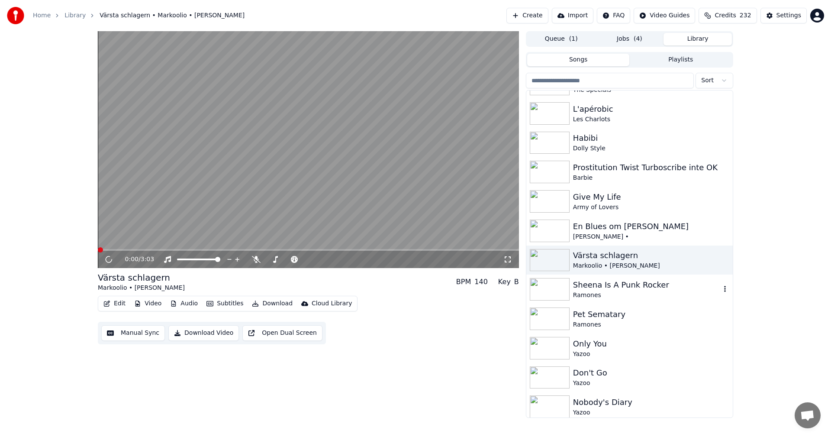
click at [611, 302] on div "Sheena Is A Punk Rocker Ramones" at bounding box center [629, 288] width 206 height 29
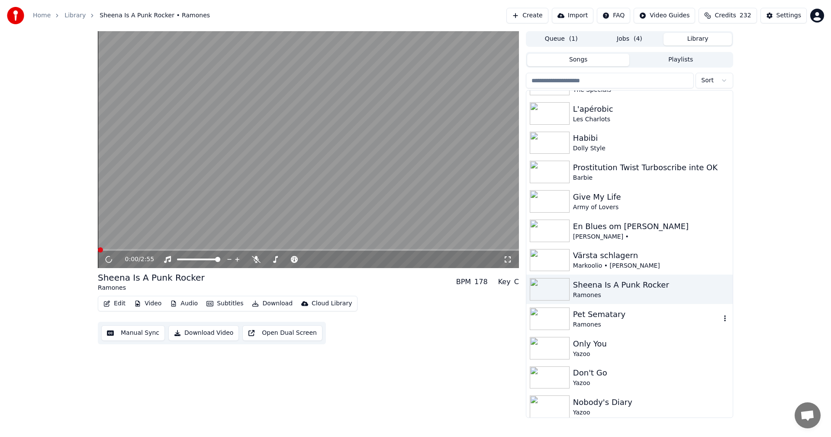
click at [609, 322] on div "Ramones" at bounding box center [647, 324] width 148 height 9
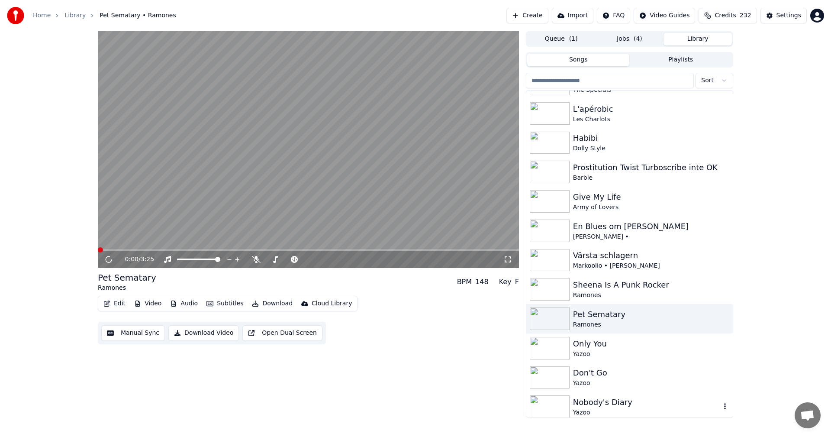
click at [656, 404] on div "Nobody's Diary" at bounding box center [647, 402] width 148 height 12
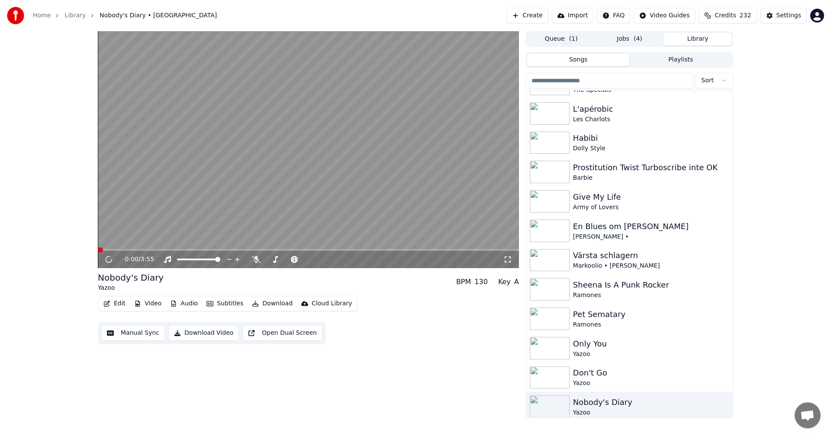
scroll to position [572, 0]
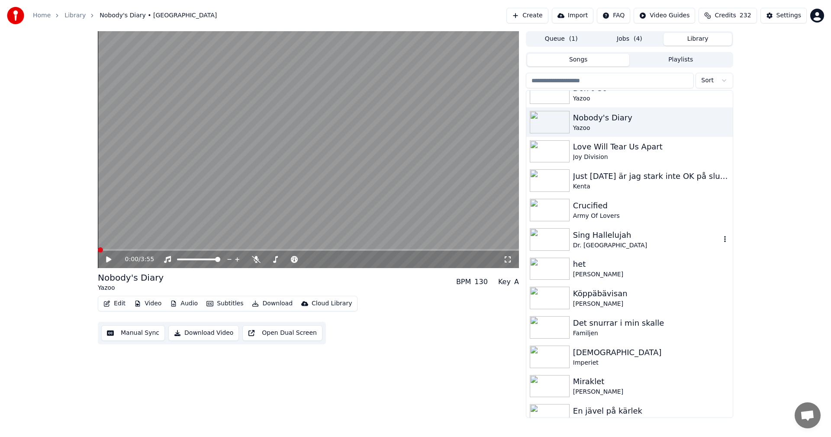
click at [640, 238] on div "Sing Hallelujah" at bounding box center [647, 235] width 148 height 12
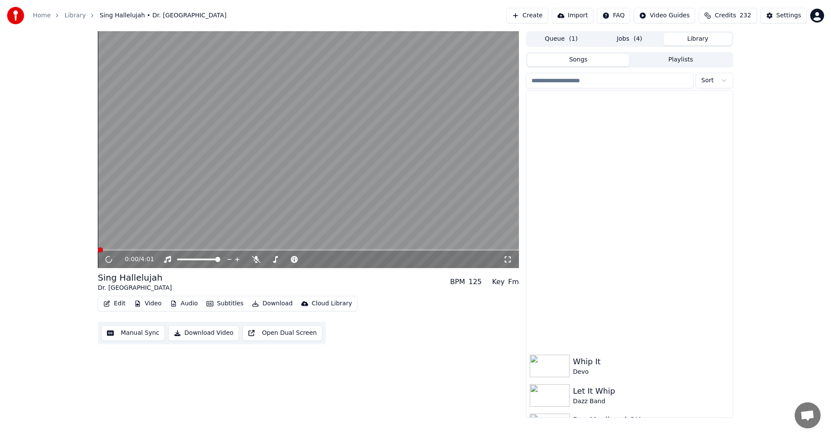
scroll to position [1144, 0]
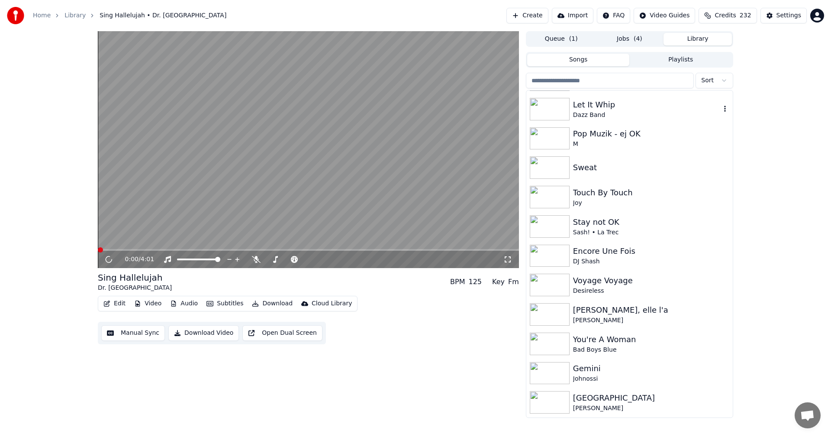
click at [609, 115] on div "Dazz Band" at bounding box center [647, 115] width 148 height 9
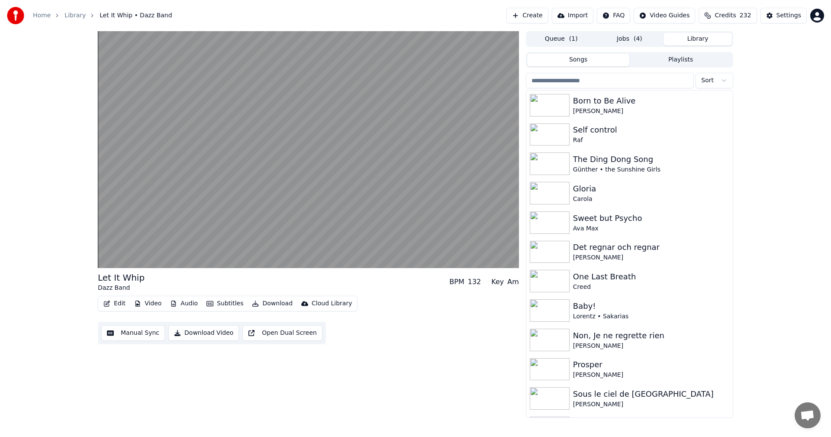
scroll to position [2287, 0]
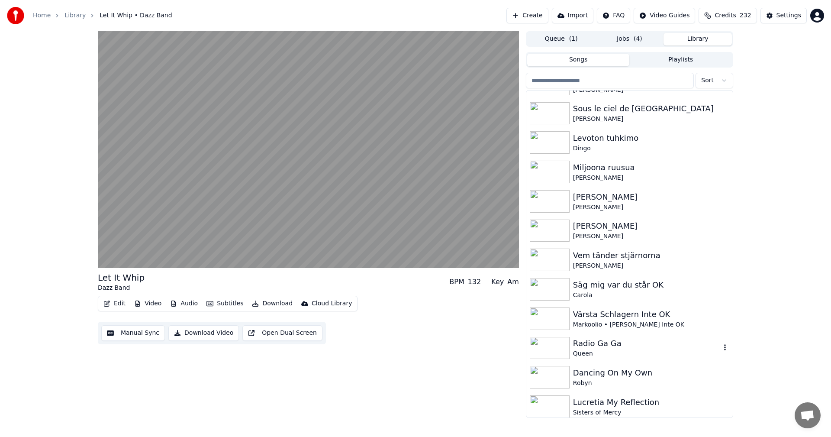
click at [625, 357] on div "Queen" at bounding box center [647, 353] width 148 height 9
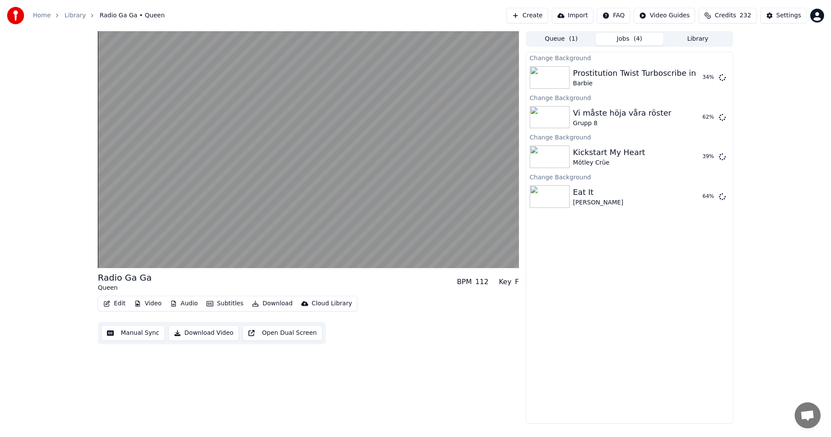
click at [624, 41] on button "Jobs ( 4 )" at bounding box center [630, 39] width 68 height 13
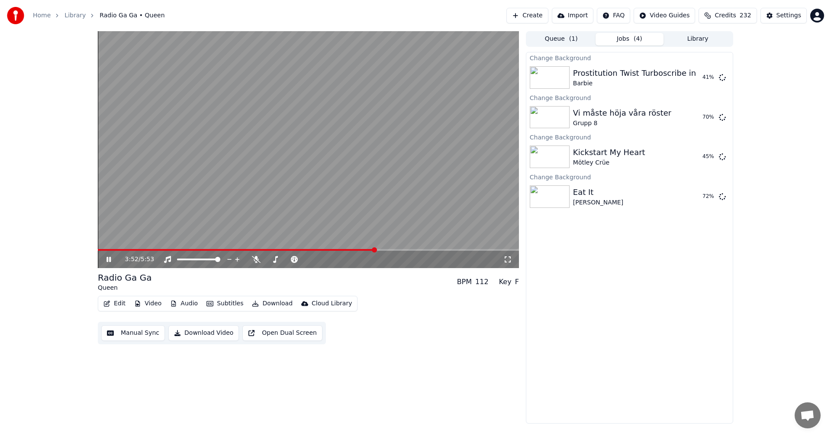
click at [108, 261] on icon at bounding box center [108, 259] width 4 height 5
click at [697, 33] on button "Library" at bounding box center [698, 39] width 68 height 13
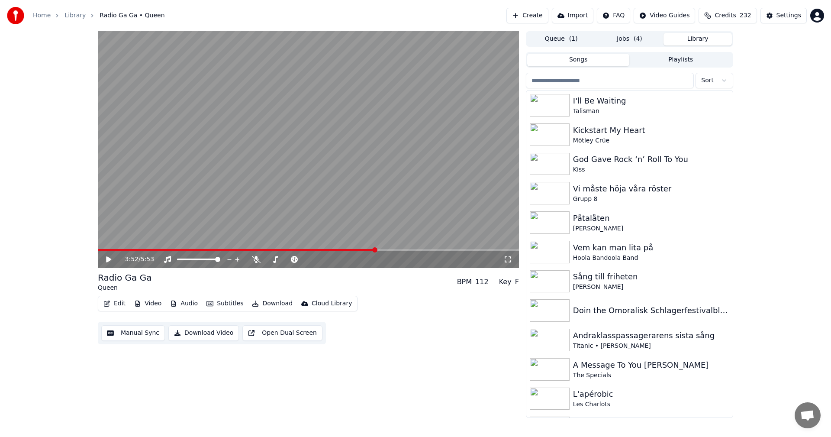
click at [737, 9] on button "Credits 232" at bounding box center [728, 16] width 58 height 16
click at [732, 113] on button "Refresh" at bounding box center [732, 121] width 45 height 16
click at [766, 178] on div "3:52 / 5:53 Radio Ga Ga Queen BPM 112 Key F Edit Video Audio Subtitles Download…" at bounding box center [415, 224] width 831 height 387
click at [632, 40] on button "Jobs ( 4 )" at bounding box center [630, 39] width 68 height 13
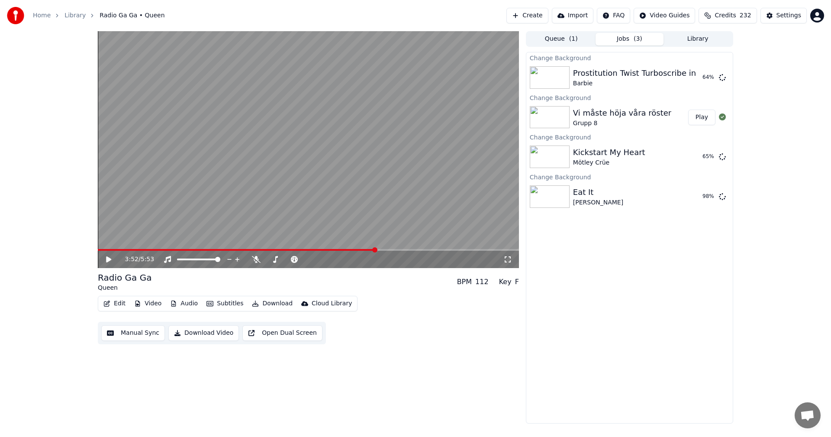
click at [702, 119] on button "Play" at bounding box center [701, 118] width 27 height 16
click at [706, 39] on button "Library" at bounding box center [698, 39] width 68 height 13
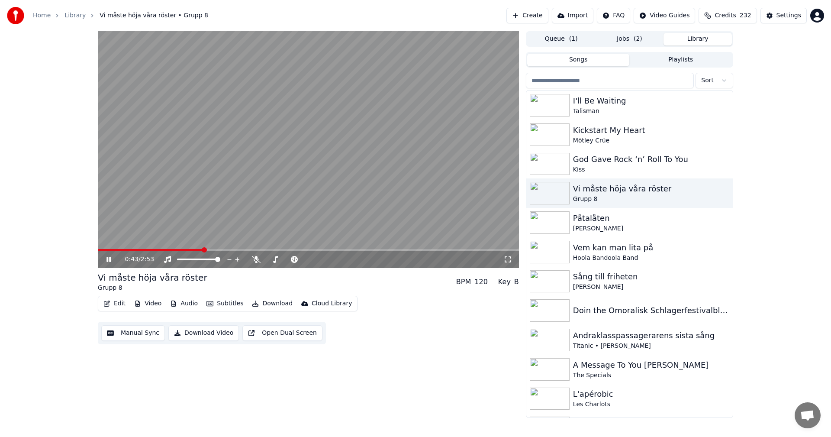
click at [110, 257] on icon at bounding box center [108, 259] width 4 height 5
click at [577, 105] on div "I'll Be Waiting" at bounding box center [651, 101] width 156 height 12
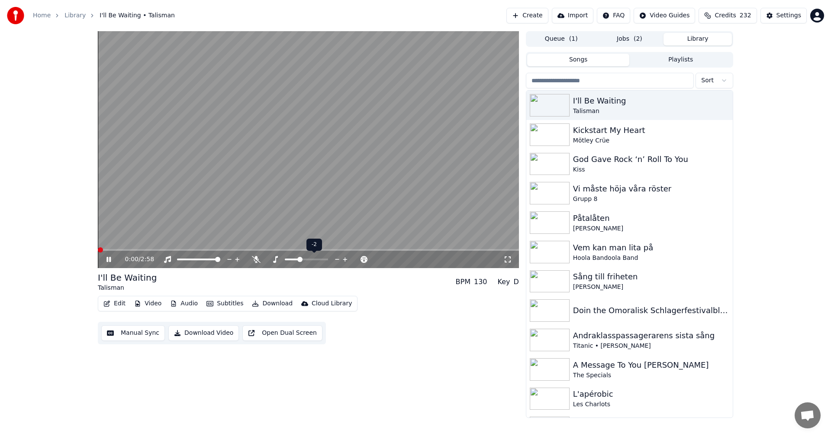
click at [299, 259] on span at bounding box center [299, 259] width 5 height 5
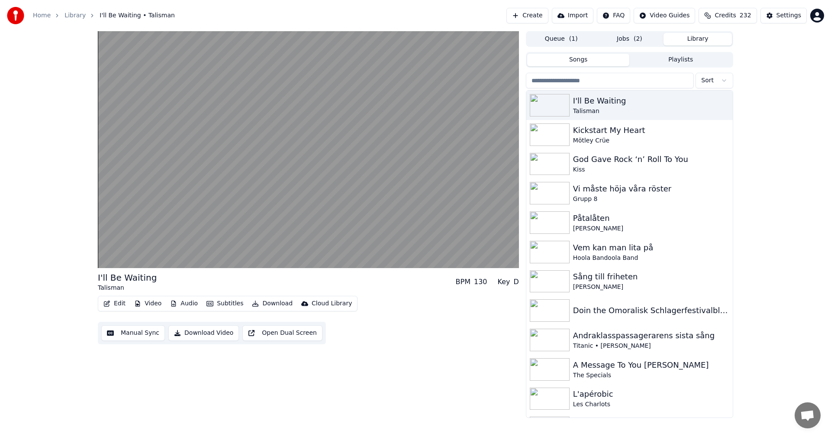
click at [276, 305] on button "Download" at bounding box center [272, 303] width 48 height 12
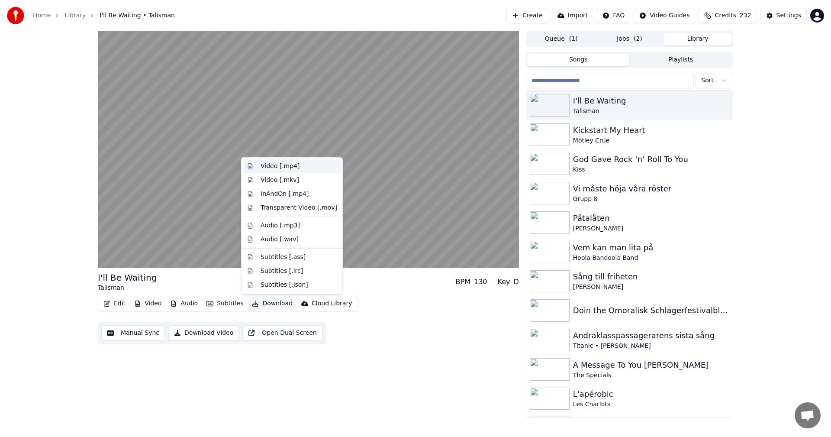
click at [302, 164] on div "Video [.mp4]" at bounding box center [299, 166] width 77 height 9
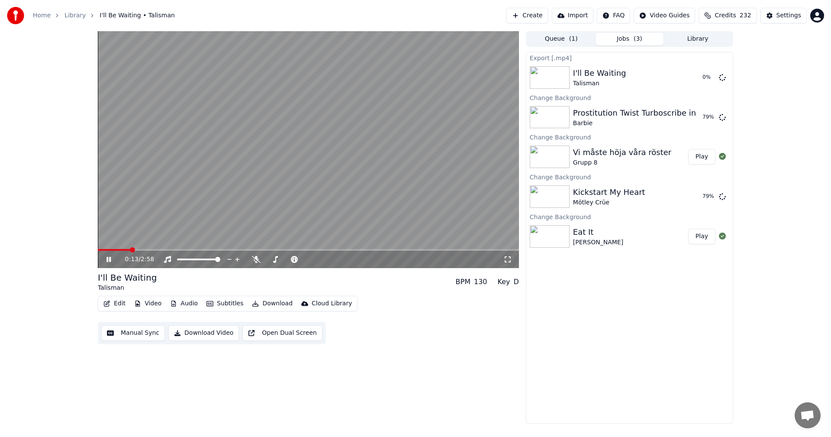
click at [693, 37] on button "Library" at bounding box center [698, 39] width 68 height 13
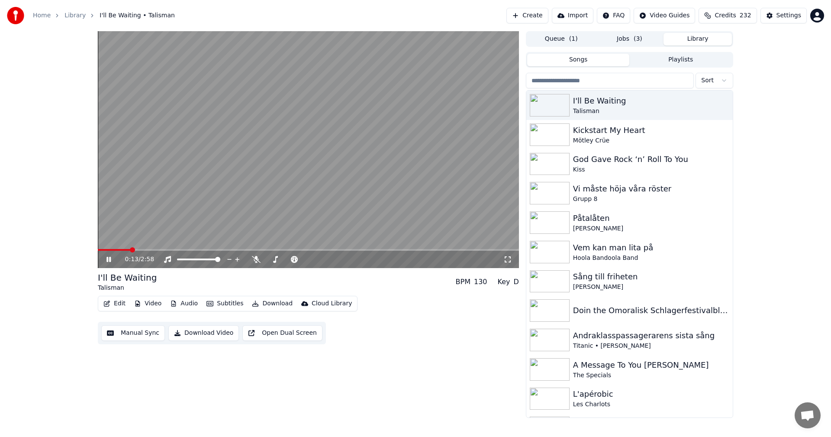
click at [108, 258] on icon at bounding box center [108, 259] width 4 height 5
click at [585, 134] on div "Kickstart My Heart" at bounding box center [647, 130] width 148 height 12
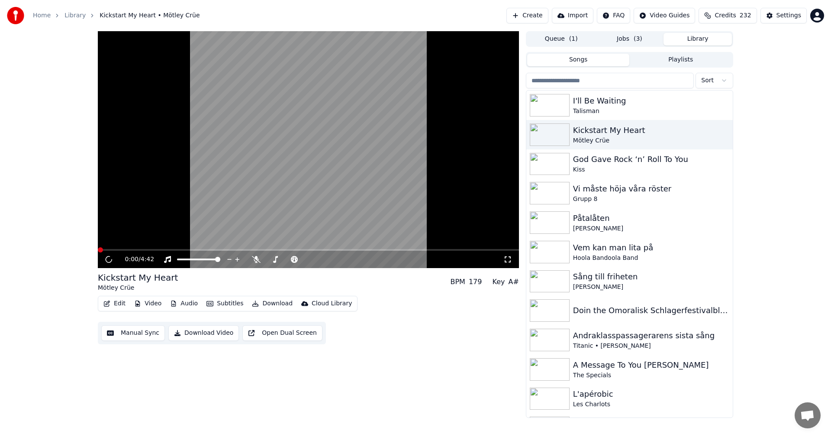
click at [258, 304] on button "Download" at bounding box center [272, 303] width 48 height 12
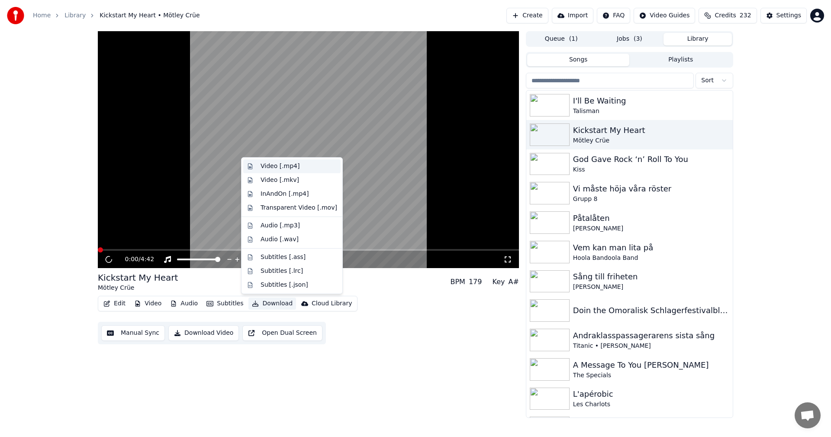
click at [314, 170] on div "Video [.mp4]" at bounding box center [299, 166] width 77 height 9
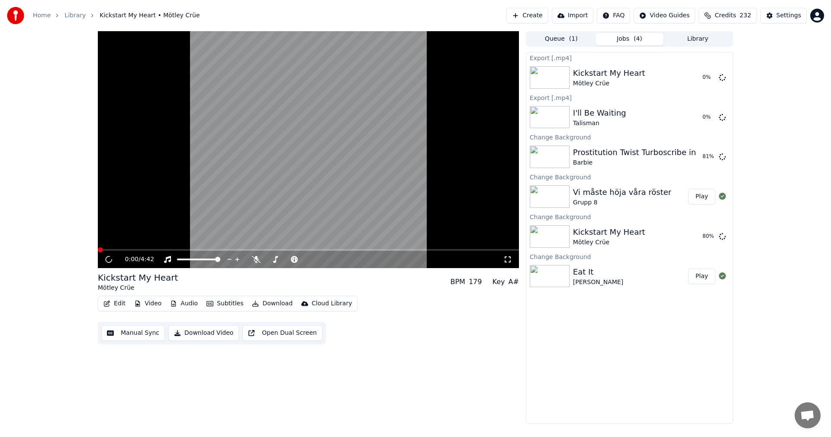
click at [702, 41] on button "Library" at bounding box center [698, 39] width 68 height 13
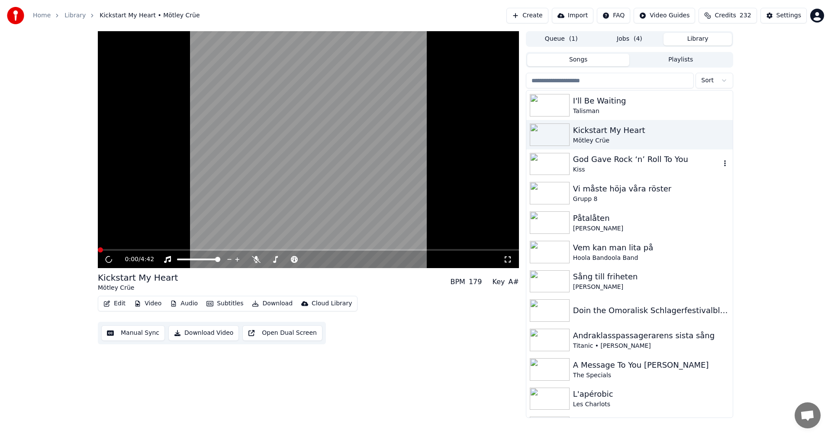
click at [657, 162] on div "God Gave Rock ‘n’ Roll To You" at bounding box center [647, 159] width 148 height 12
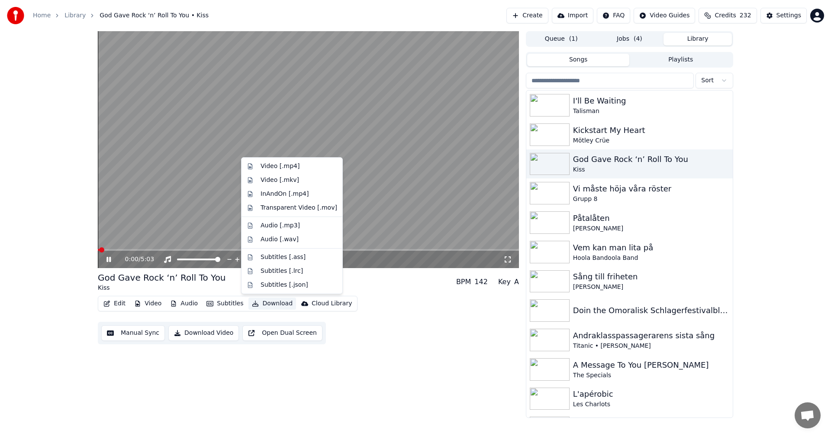
click at [269, 302] on button "Download" at bounding box center [272, 303] width 48 height 12
click at [301, 166] on div "Video [.mp4]" at bounding box center [299, 166] width 77 height 9
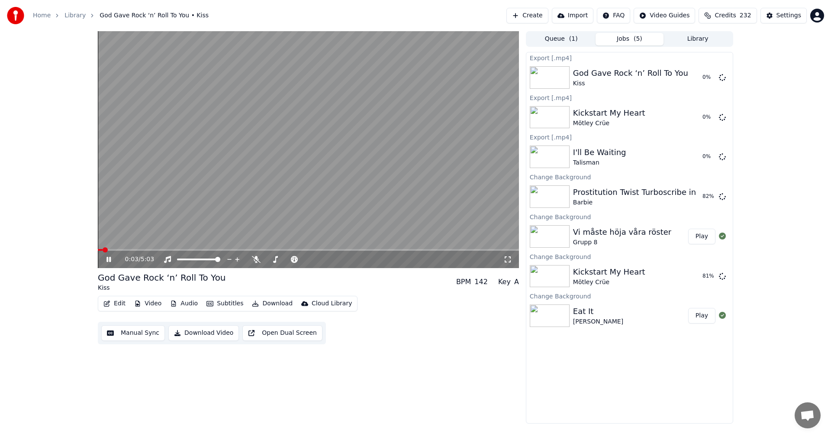
click at [689, 40] on button "Library" at bounding box center [698, 39] width 68 height 13
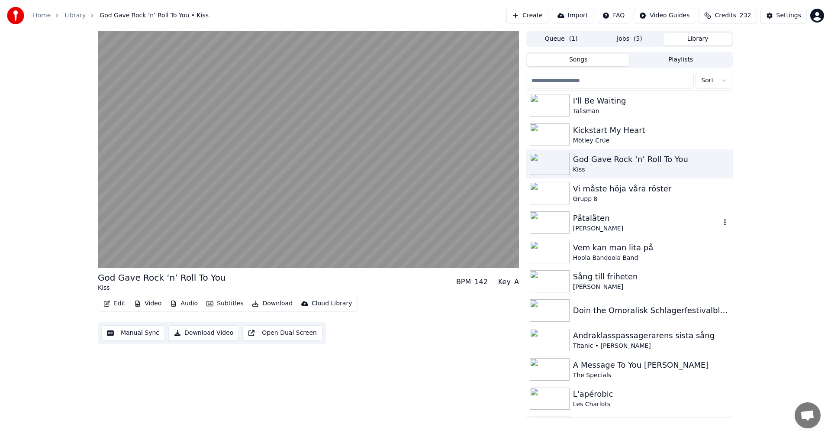
click at [630, 222] on div "Påtalåten" at bounding box center [647, 218] width 148 height 12
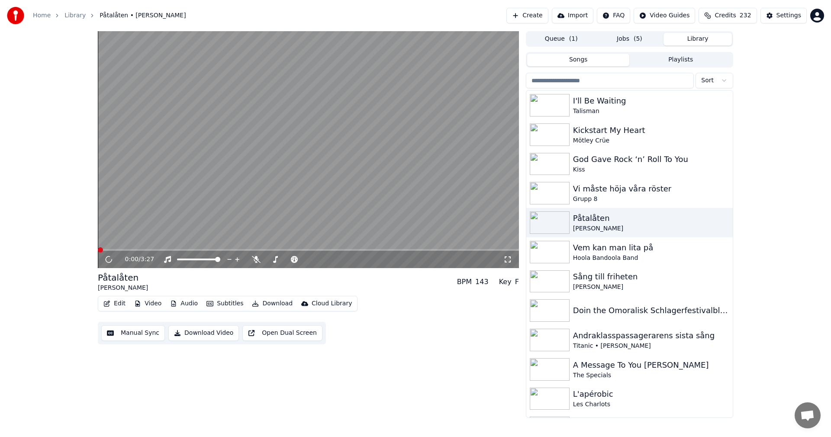
click at [264, 306] on button "Download" at bounding box center [272, 303] width 48 height 12
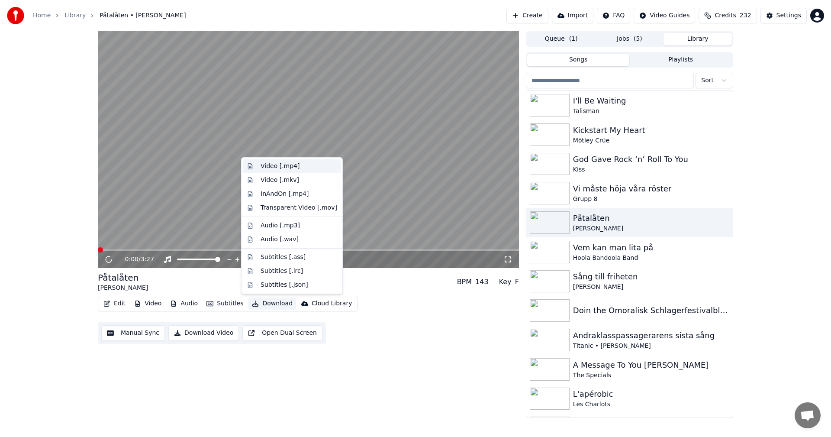
click at [307, 167] on div "Video [.mp4]" at bounding box center [299, 166] width 77 height 9
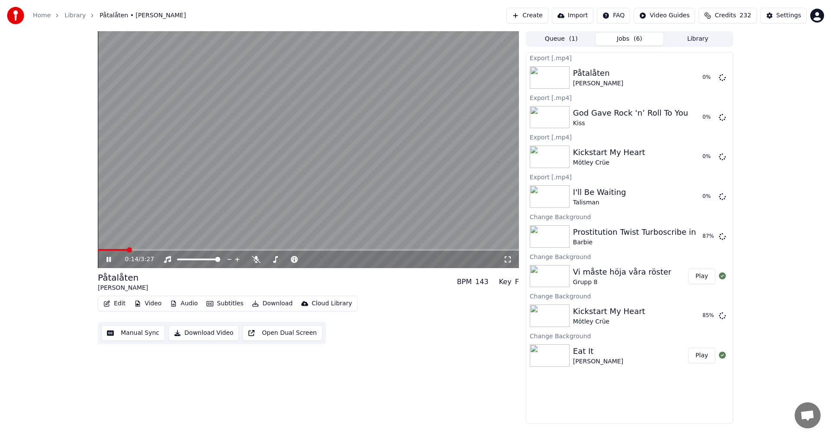
click at [108, 258] on icon at bounding box center [108, 259] width 4 height 5
click at [707, 39] on button "Library" at bounding box center [698, 39] width 68 height 13
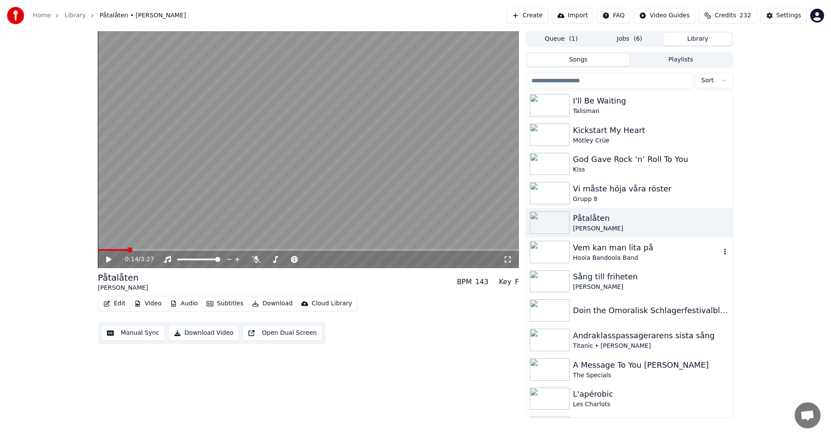
click at [605, 251] on div "Vem kan man lita på" at bounding box center [647, 248] width 148 height 12
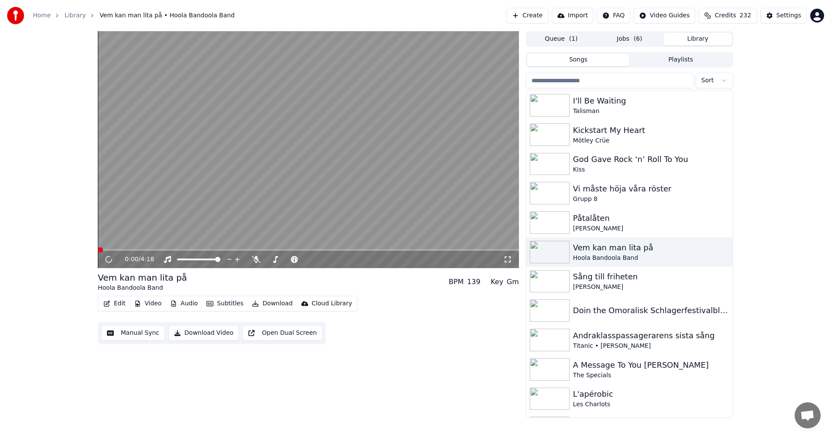
click at [283, 304] on button "Download" at bounding box center [272, 303] width 48 height 12
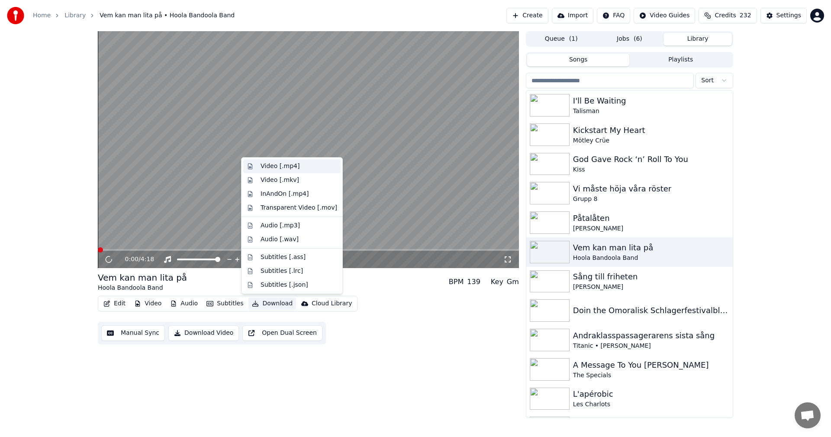
click at [309, 162] on div "Video [.mp4]" at bounding box center [299, 166] width 77 height 9
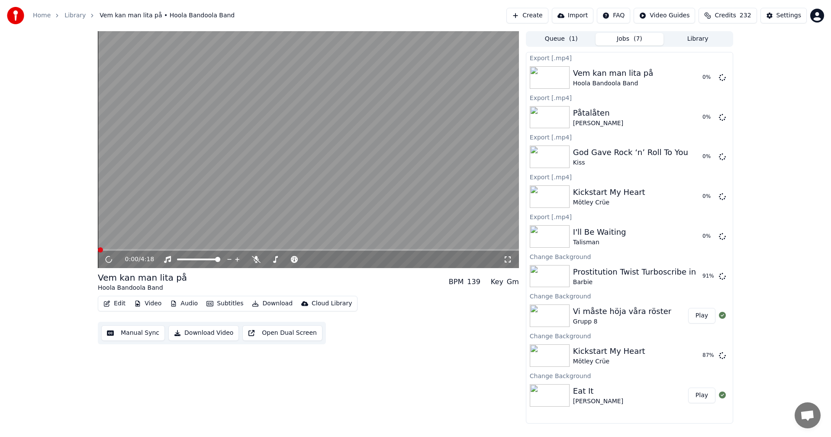
click at [691, 33] on button "Library" at bounding box center [698, 39] width 68 height 13
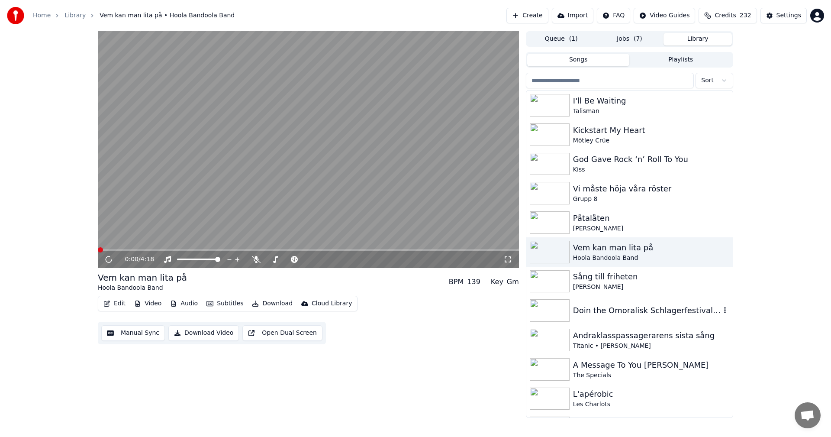
click at [628, 313] on div "Doin the Omoralisk Schlagerfestivalblues" at bounding box center [647, 310] width 148 height 12
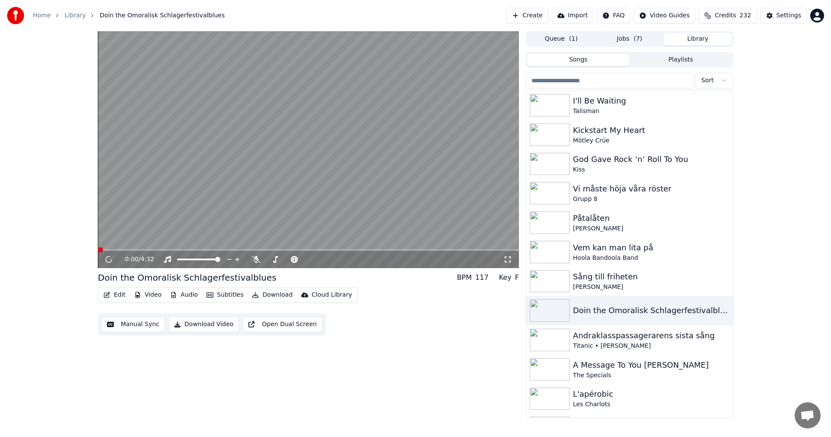
click at [275, 297] on button "Download" at bounding box center [272, 295] width 48 height 12
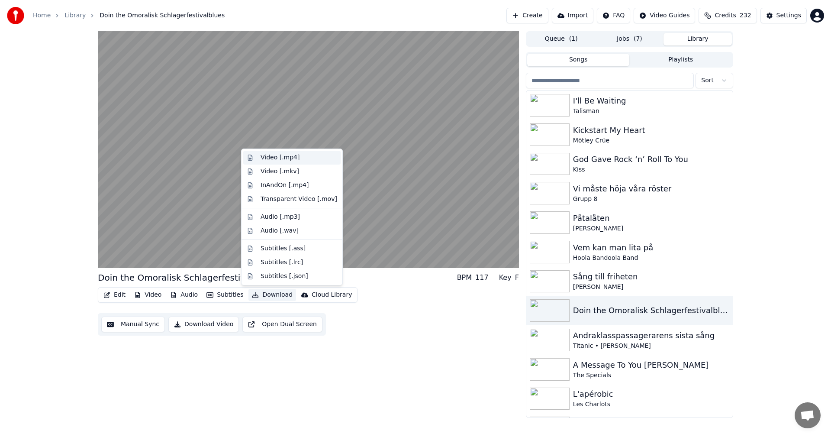
click at [307, 152] on div "Video [.mp4]" at bounding box center [291, 158] width 97 height 14
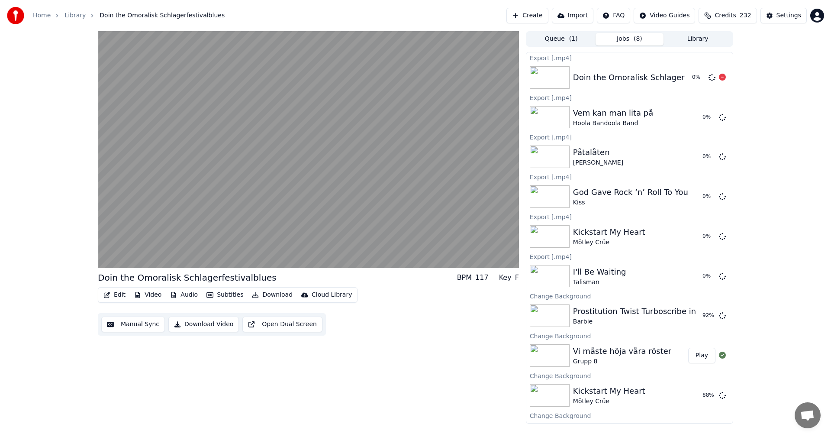
click at [699, 34] on button "Library" at bounding box center [698, 39] width 68 height 13
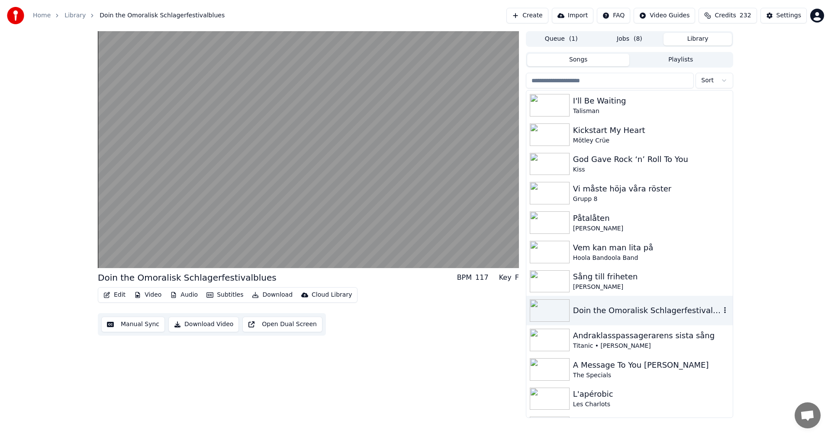
click at [646, 339] on div "Andraklasspassagerarens sista sång" at bounding box center [651, 335] width 156 height 12
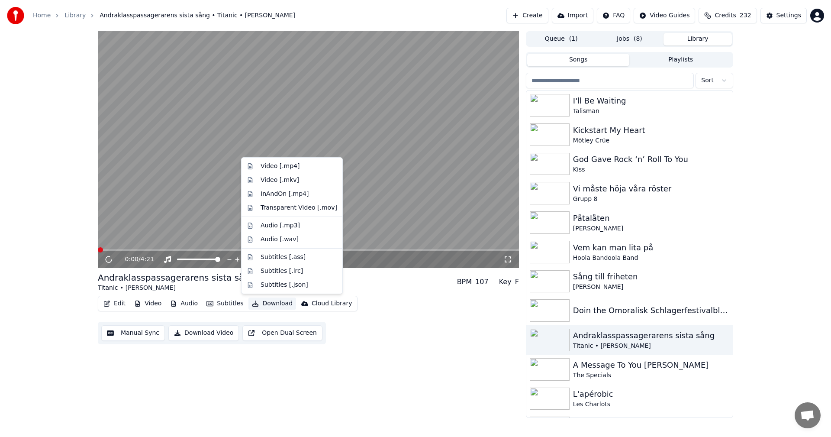
click at [277, 303] on button "Download" at bounding box center [272, 303] width 48 height 12
click at [296, 166] on div "Video [.mp4]" at bounding box center [299, 166] width 77 height 9
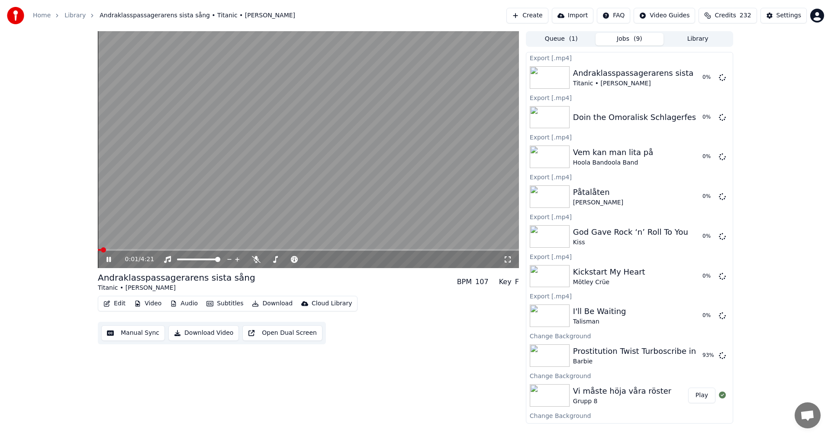
click at [109, 260] on icon at bounding box center [115, 259] width 20 height 7
click at [690, 36] on button "Library" at bounding box center [698, 39] width 68 height 13
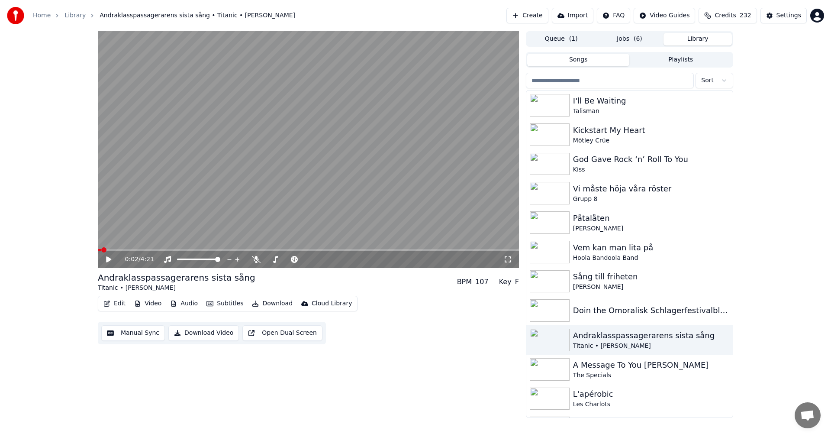
click at [634, 37] on span "( 6 )" at bounding box center [638, 39] width 9 height 9
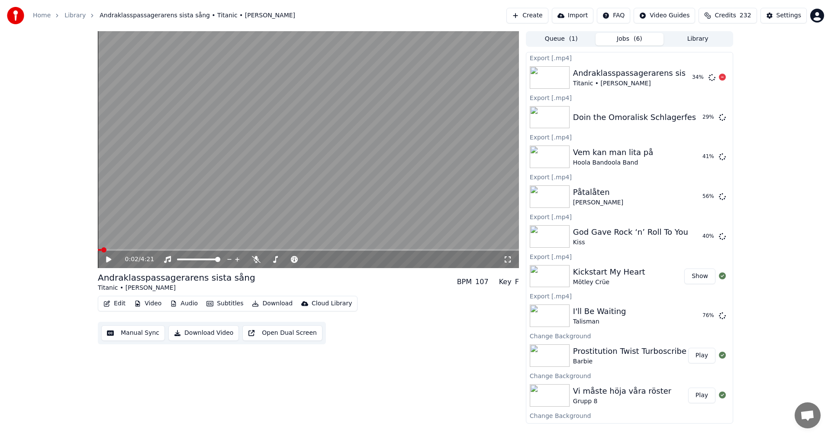
click at [707, 43] on button "Library" at bounding box center [698, 39] width 68 height 13
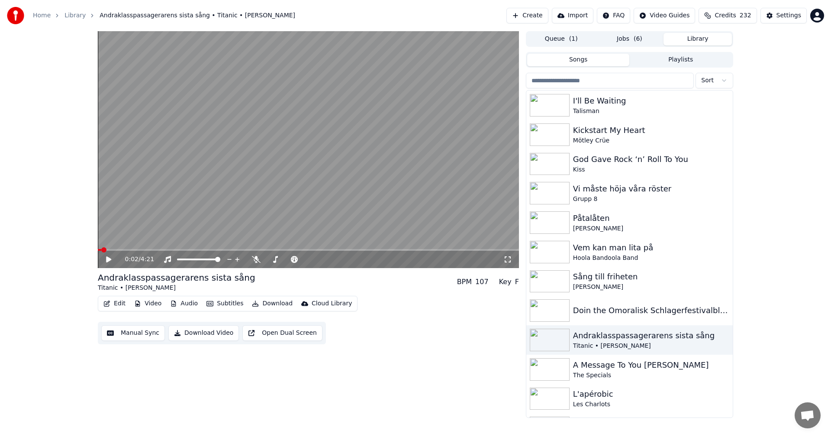
click at [638, 41] on span "( 6 )" at bounding box center [638, 39] width 9 height 9
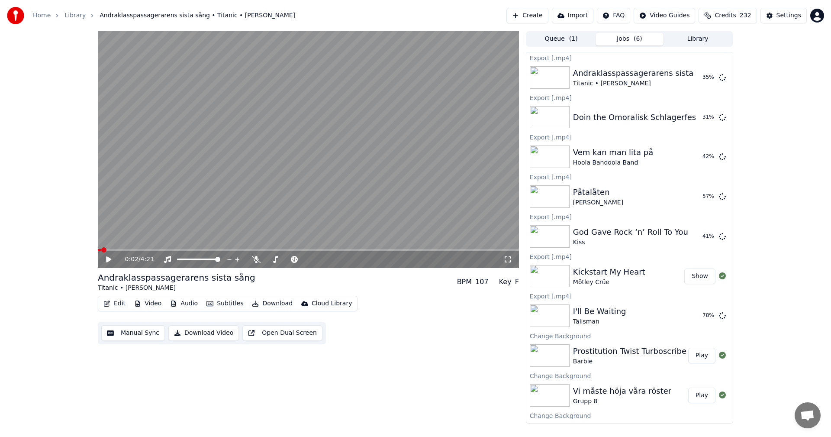
click at [691, 35] on button "Library" at bounding box center [698, 39] width 68 height 13
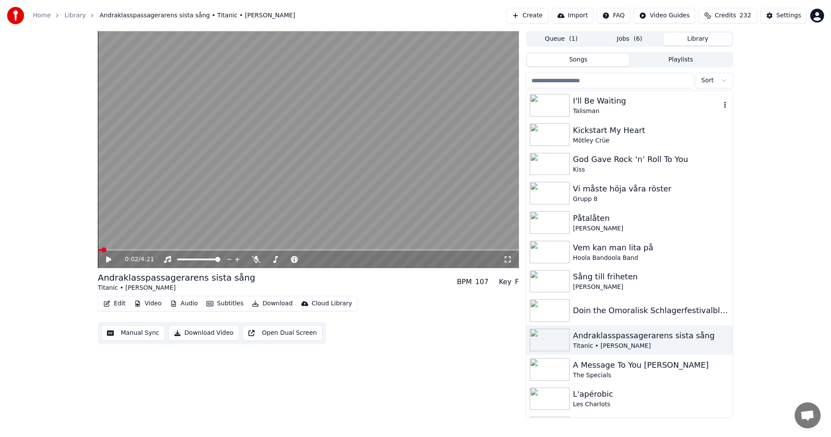
click at [643, 36] on button "Jobs ( 6 )" at bounding box center [630, 39] width 68 height 13
